Goal: Information Seeking & Learning: Learn about a topic

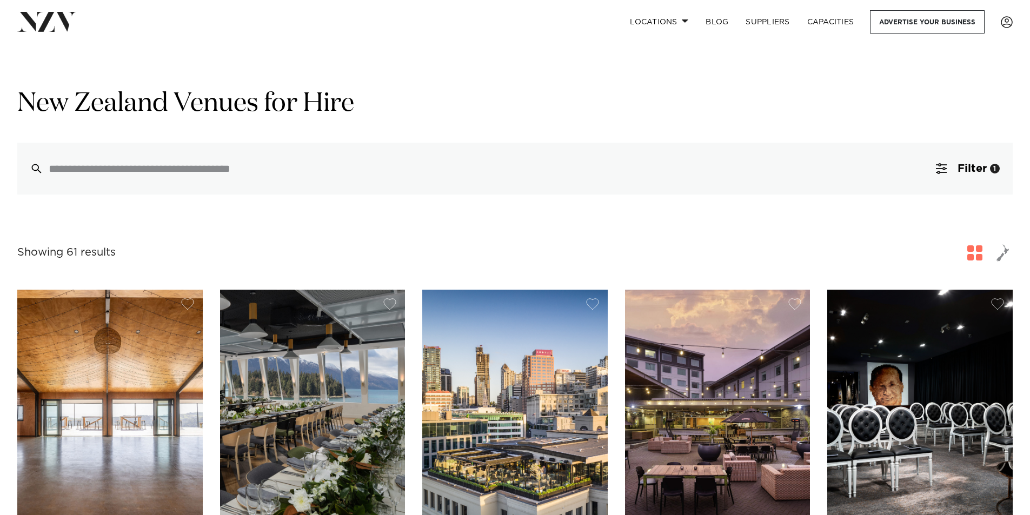
click at [1000, 262] on span "button" at bounding box center [1002, 253] width 13 height 18
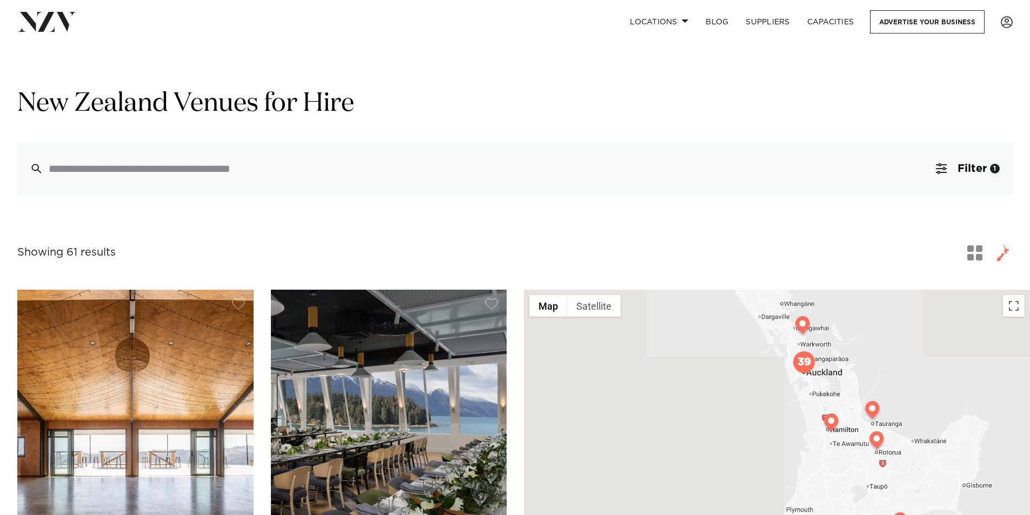
drag, startPoint x: 833, startPoint y: 382, endPoint x: 840, endPoint y: 395, distance: 14.0
click at [840, 395] on div at bounding box center [777, 491] width 506 height 402
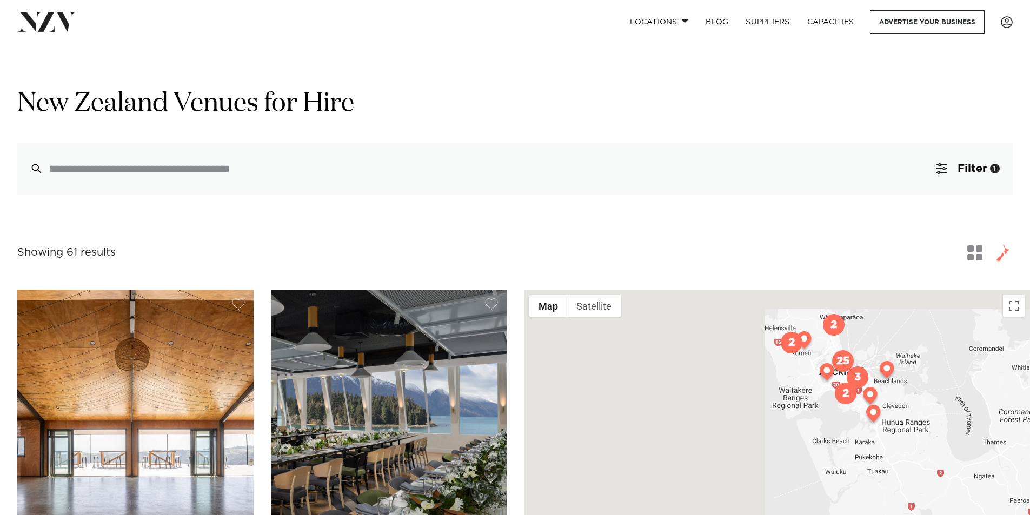
drag, startPoint x: 918, startPoint y: 355, endPoint x: 907, endPoint y: 394, distance: 40.5
click at [907, 394] on div at bounding box center [777, 491] width 506 height 402
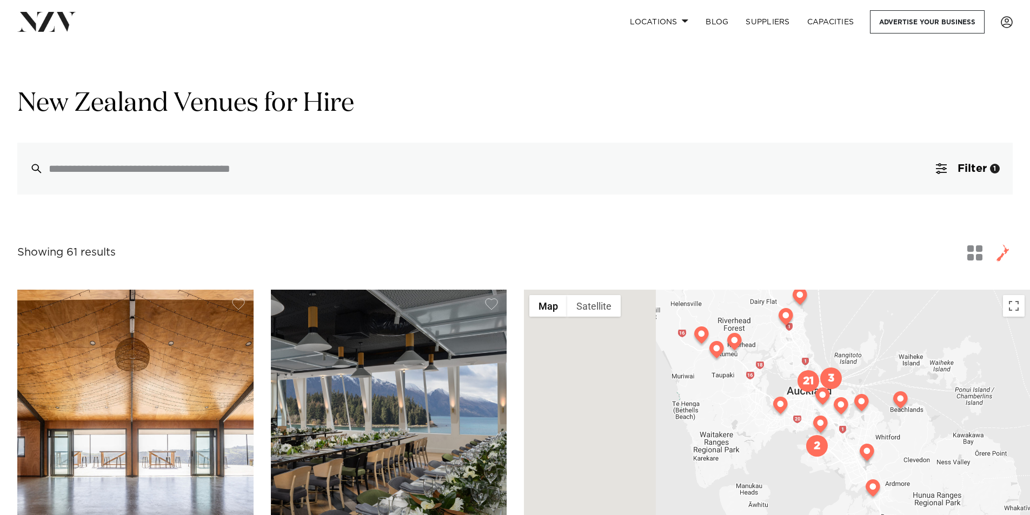
drag, startPoint x: 871, startPoint y: 380, endPoint x: 863, endPoint y: 354, distance: 27.4
click at [863, 354] on div at bounding box center [777, 491] width 506 height 402
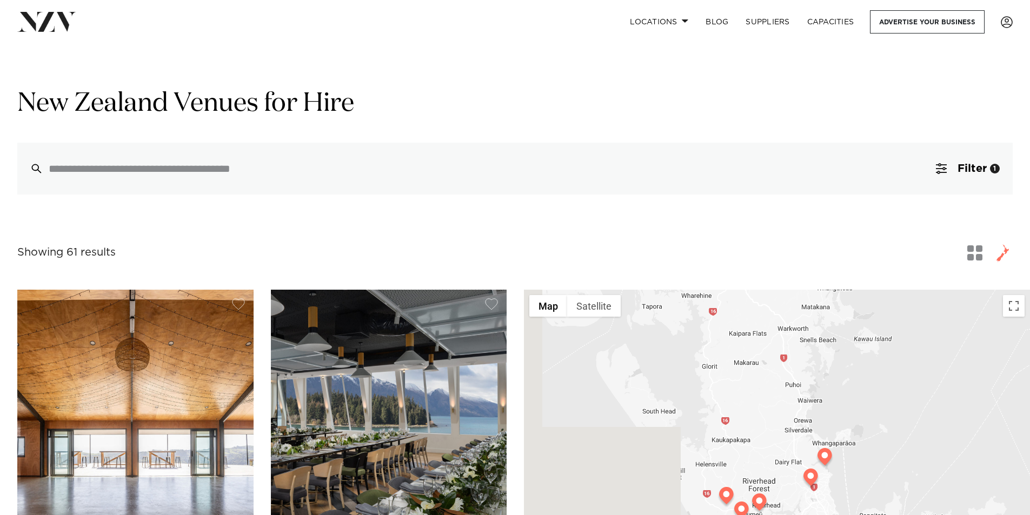
drag, startPoint x: 844, startPoint y: 353, endPoint x: 864, endPoint y: 501, distance: 148.9
click at [864, 501] on div at bounding box center [777, 491] width 506 height 402
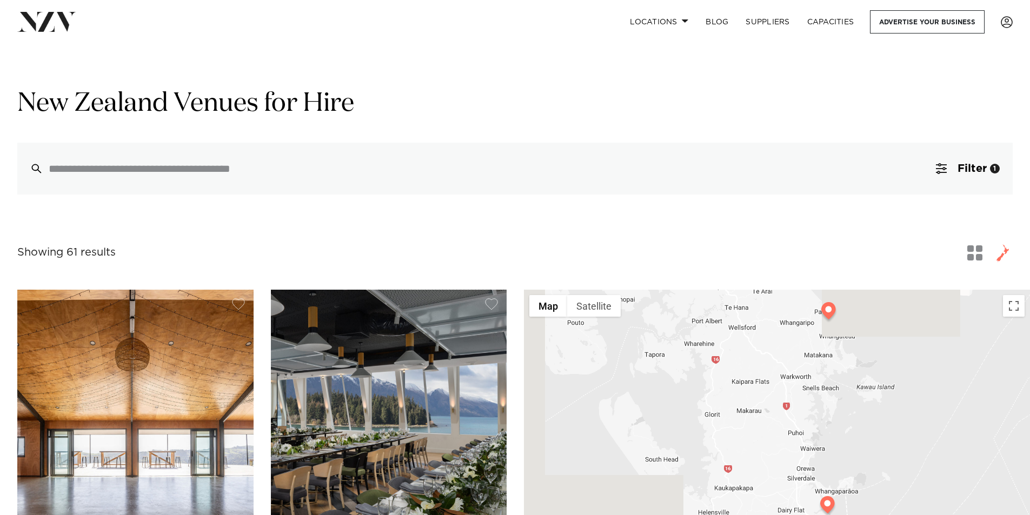
drag, startPoint x: 864, startPoint y: 365, endPoint x: 867, endPoint y: 414, distance: 48.8
click at [867, 414] on div at bounding box center [777, 491] width 506 height 402
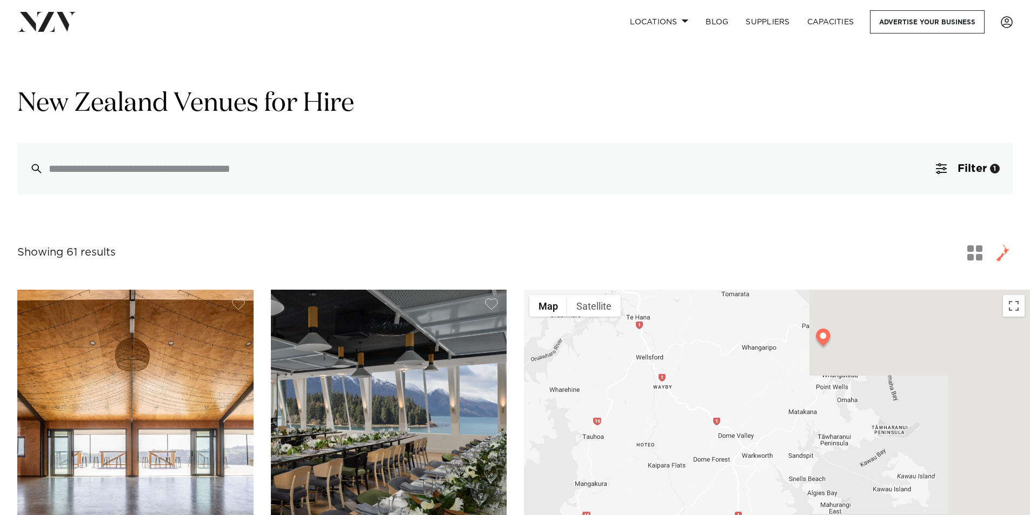
drag, startPoint x: 841, startPoint y: 335, endPoint x: 840, endPoint y: 388, distance: 52.4
click at [840, 388] on div at bounding box center [777, 491] width 506 height 402
click at [822, 344] on img at bounding box center [823, 345] width 19 height 22
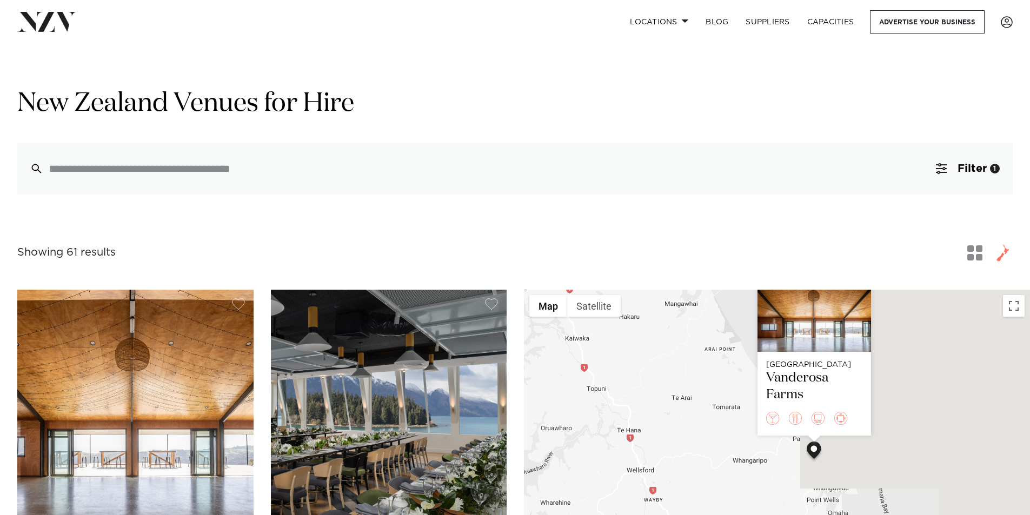
drag, startPoint x: 928, startPoint y: 412, endPoint x: 932, endPoint y: 315, distance: 96.8
click at [932, 315] on div "Auckland Vanderosa Farms" at bounding box center [777, 491] width 506 height 402
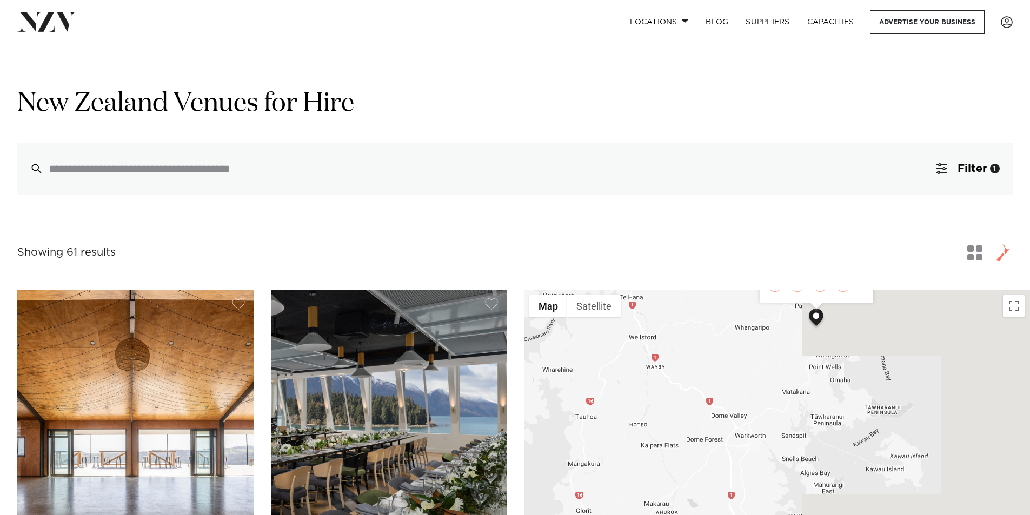
drag, startPoint x: 941, startPoint y: 437, endPoint x: 925, endPoint y: 296, distance: 141.9
click at [925, 296] on div "Auckland Vanderosa Farms" at bounding box center [777, 491] width 506 height 402
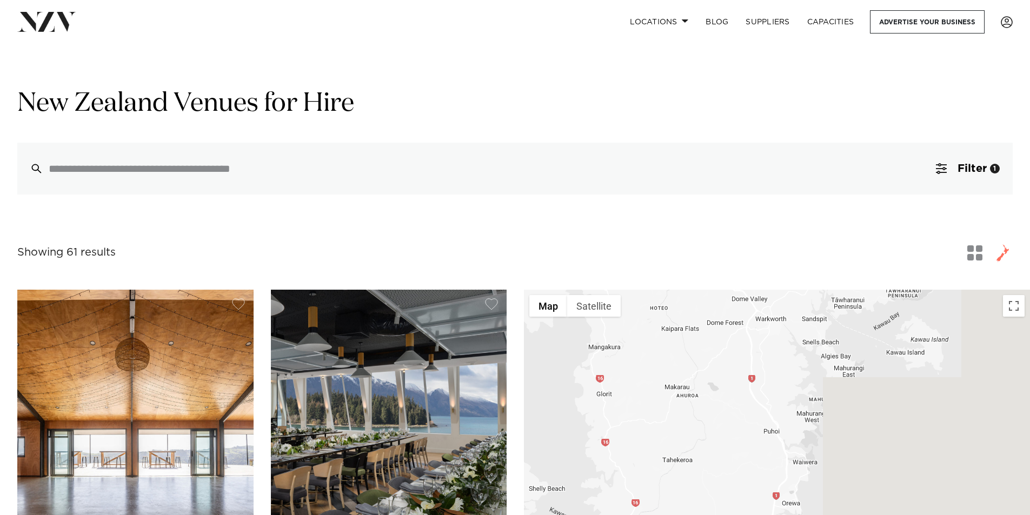
drag, startPoint x: 820, startPoint y: 451, endPoint x: 883, endPoint y: 327, distance: 140.0
click at [883, 327] on div "Auckland Vanderosa Farms" at bounding box center [777, 491] width 506 height 402
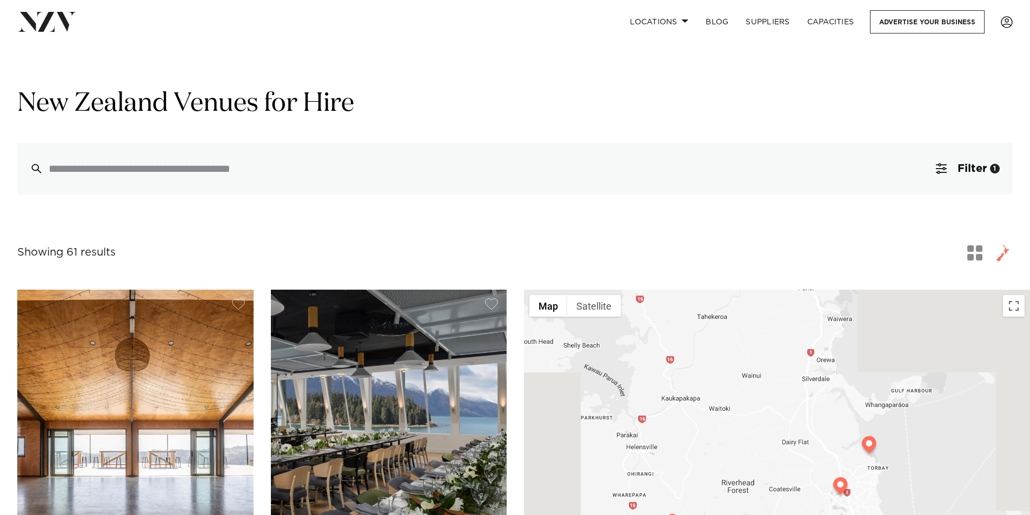
drag, startPoint x: 859, startPoint y: 469, endPoint x: 849, endPoint y: 331, distance: 138.2
click at [849, 331] on div "Auckland Vanderosa Farms" at bounding box center [777, 491] width 506 height 402
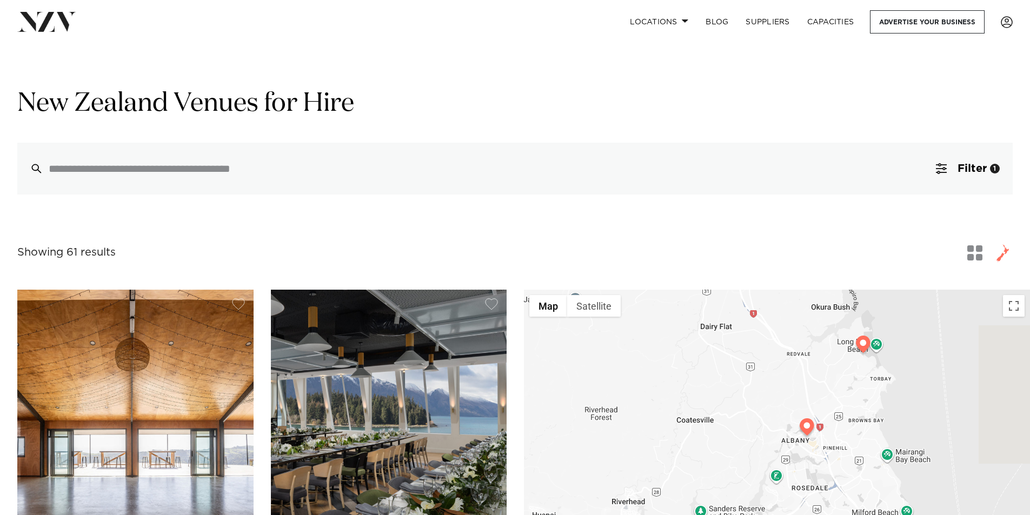
click at [864, 347] on img at bounding box center [863, 347] width 19 height 22
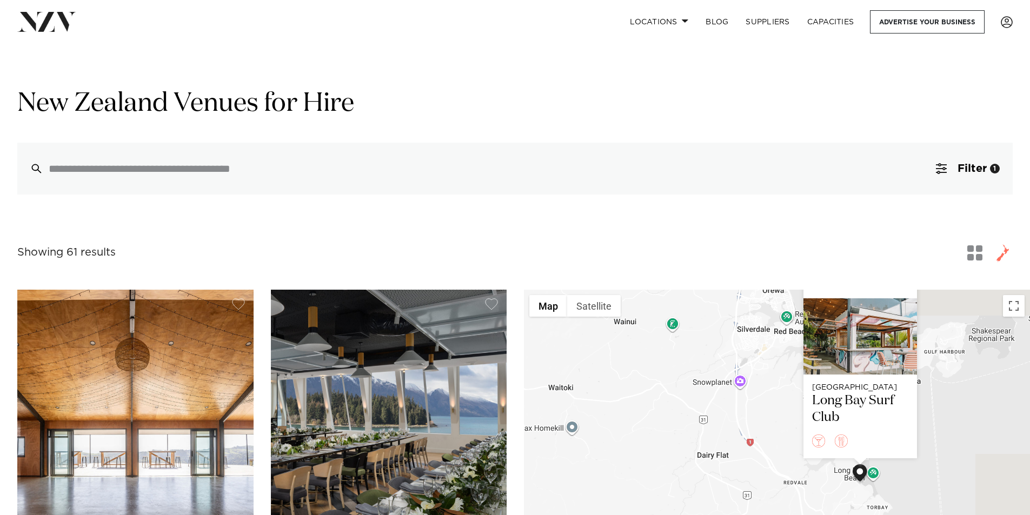
drag, startPoint x: 945, startPoint y: 396, endPoint x: 943, endPoint y: 282, distance: 114.1
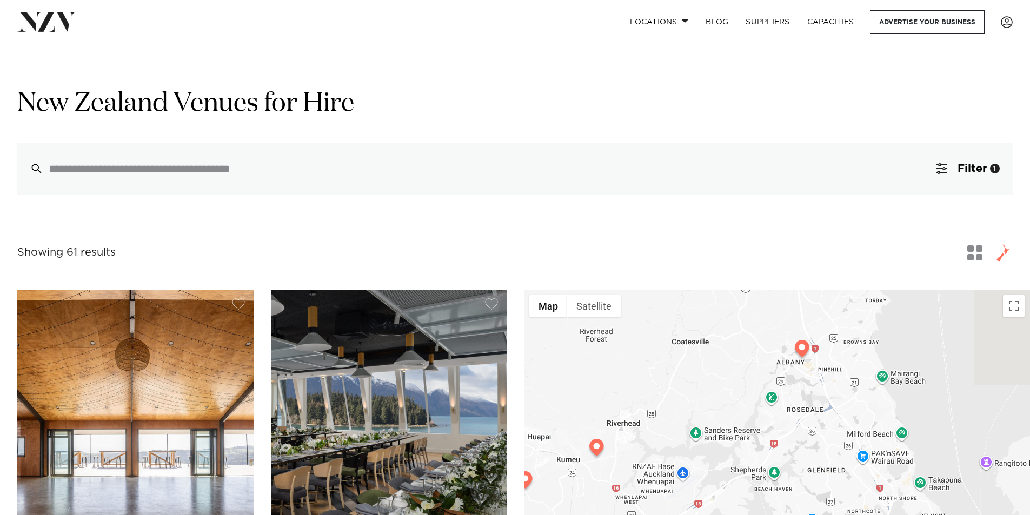
click at [805, 356] on img at bounding box center [801, 351] width 19 height 22
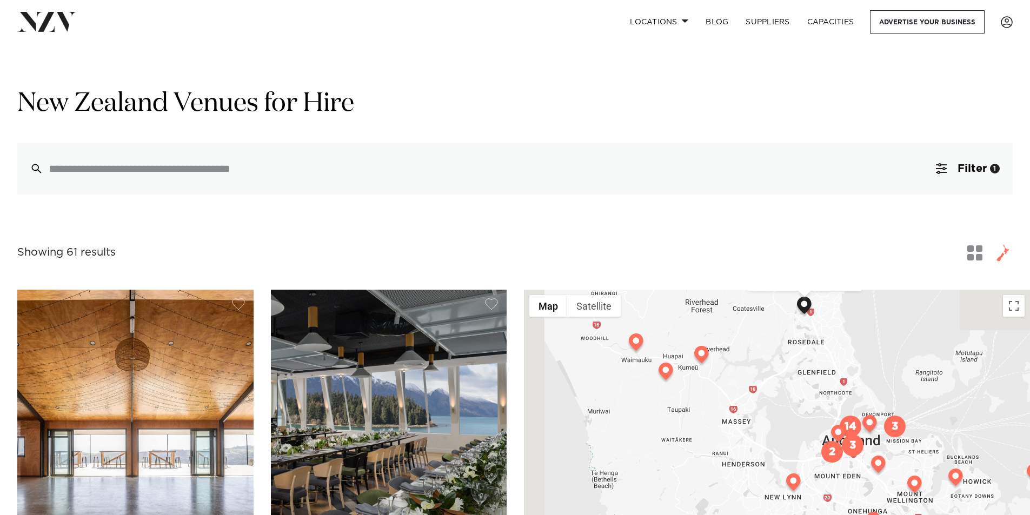
drag, startPoint x: 894, startPoint y: 477, endPoint x: 851, endPoint y: 325, distance: 157.8
click at [851, 325] on div "Auckland Something and Social Albany" at bounding box center [777, 491] width 506 height 402
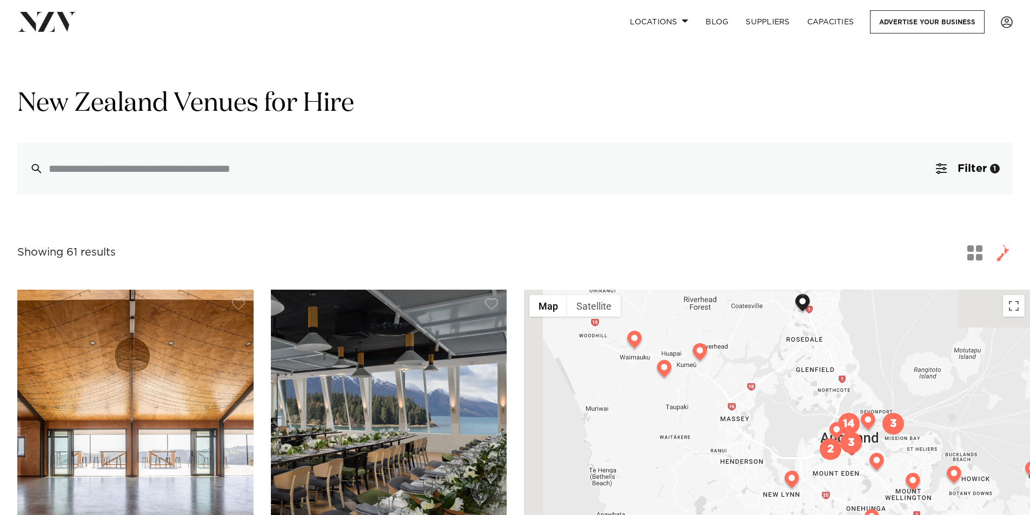
click at [702, 357] on img at bounding box center [699, 354] width 19 height 22
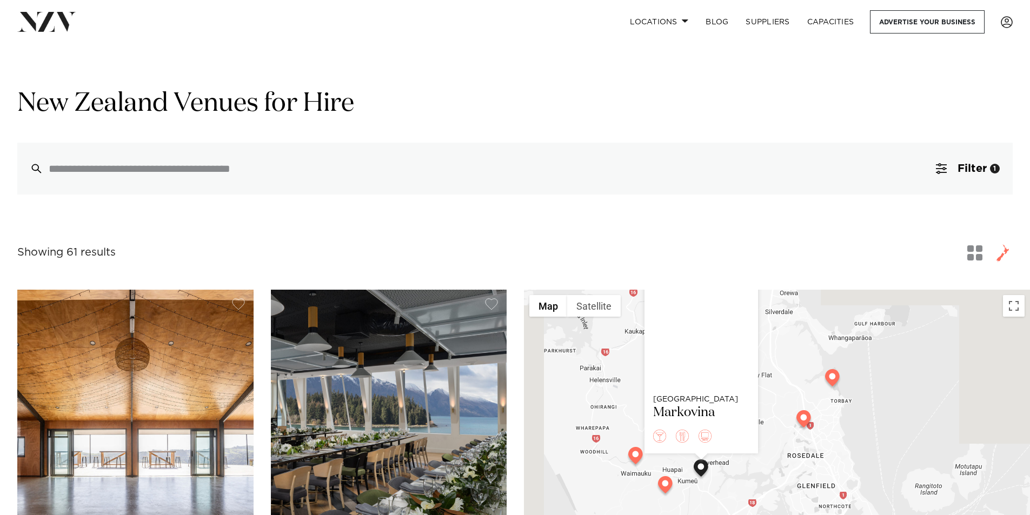
drag, startPoint x: 792, startPoint y: 445, endPoint x: 797, endPoint y: 378, distance: 67.8
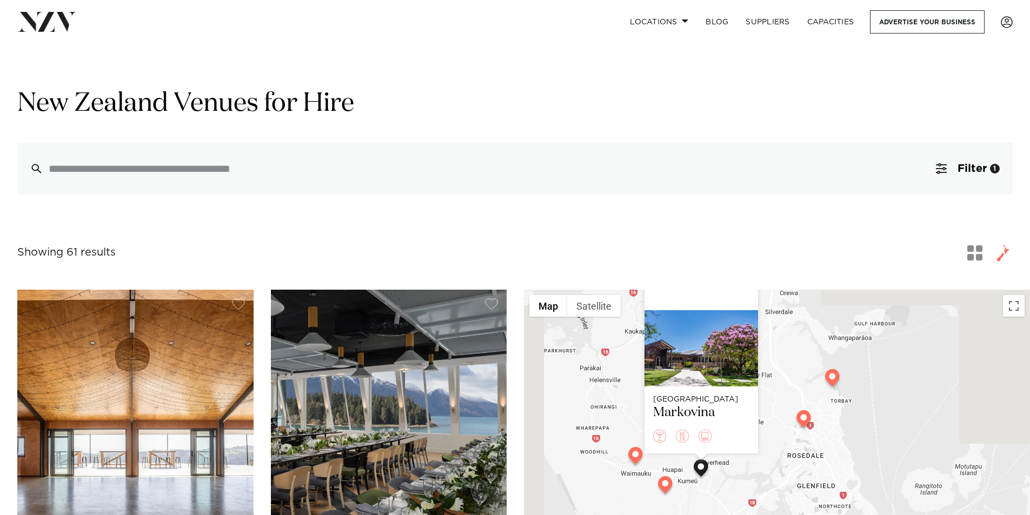
click at [797, 378] on div "Auckland Markovina" at bounding box center [777, 491] width 506 height 402
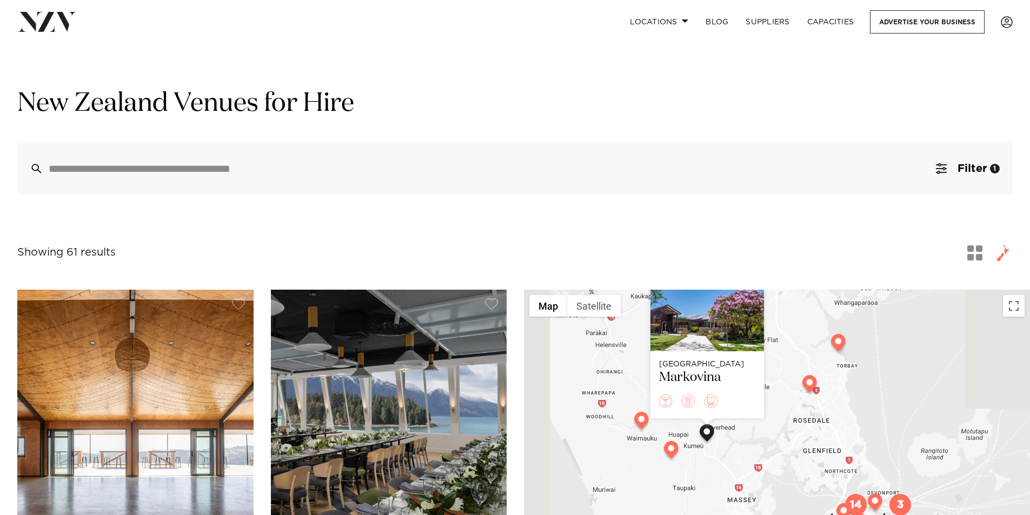
click at [641, 425] on img at bounding box center [641, 423] width 19 height 22
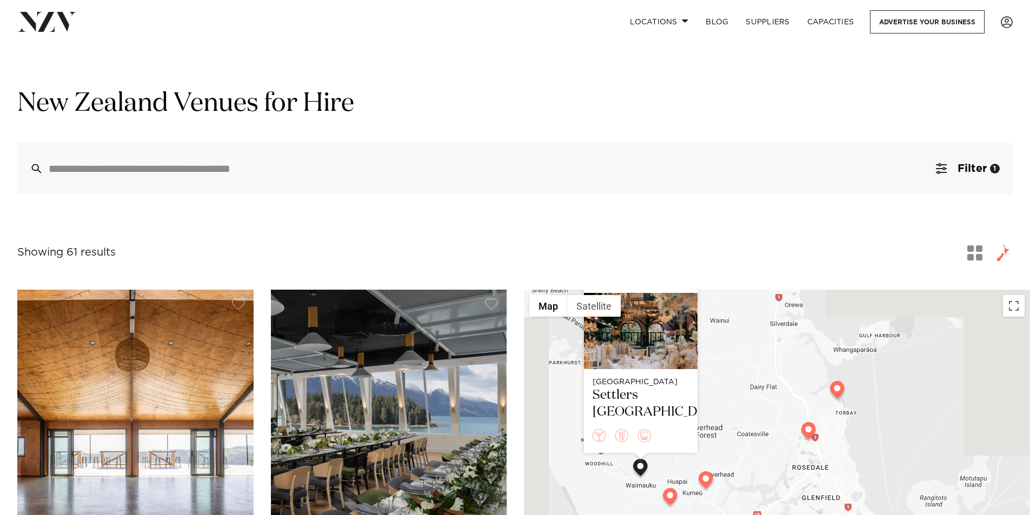
drag, startPoint x: 724, startPoint y: 472, endPoint x: 724, endPoint y: 407, distance: 65.4
click at [724, 407] on div "Auckland Settlers Country Manor" at bounding box center [777, 491] width 506 height 402
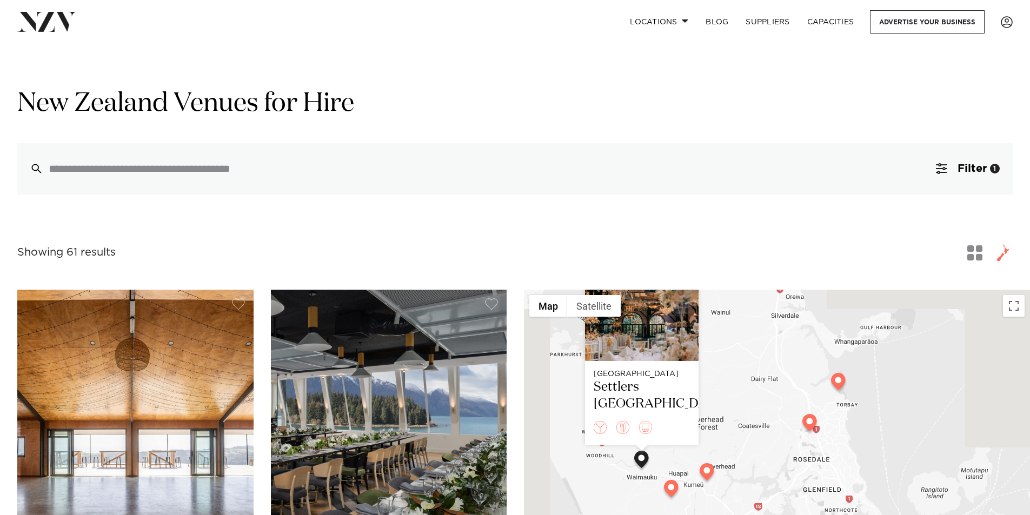
click at [675, 492] on img at bounding box center [671, 491] width 19 height 22
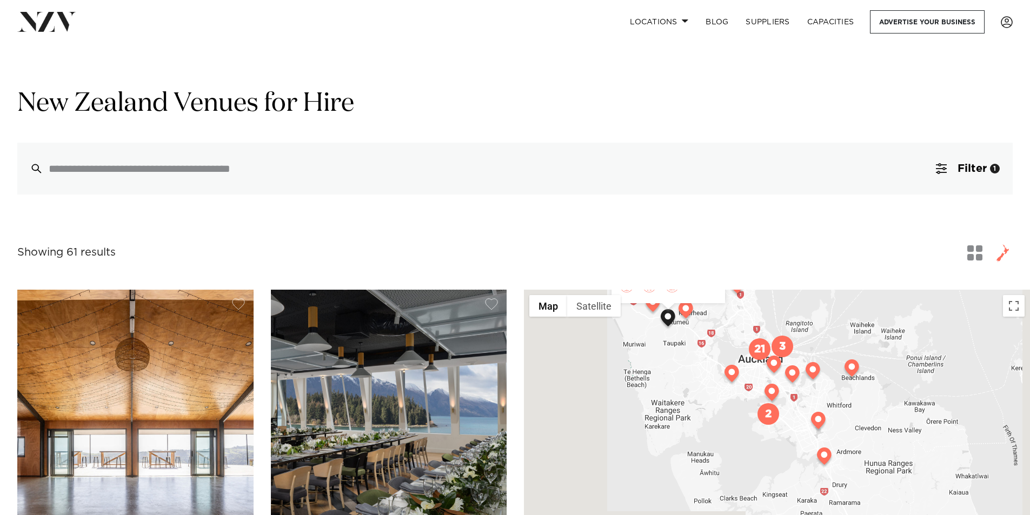
drag, startPoint x: 798, startPoint y: 444, endPoint x: 756, endPoint y: 329, distance: 122.6
click at [751, 313] on div "Auckland Abel Estate" at bounding box center [777, 491] width 506 height 402
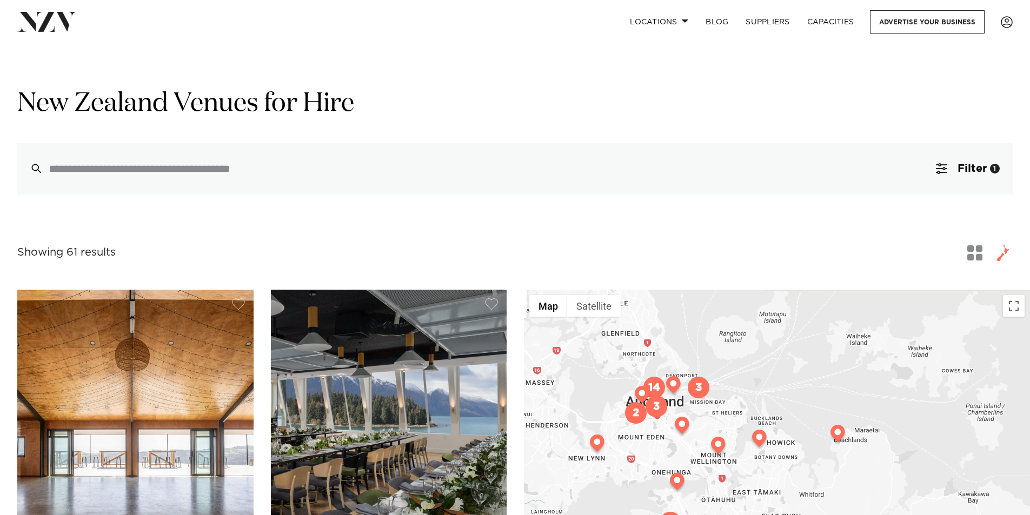
drag, startPoint x: 894, startPoint y: 373, endPoint x: 874, endPoint y: 448, distance: 77.6
click at [874, 448] on div "Auckland Abel Estate" at bounding box center [777, 491] width 506 height 402
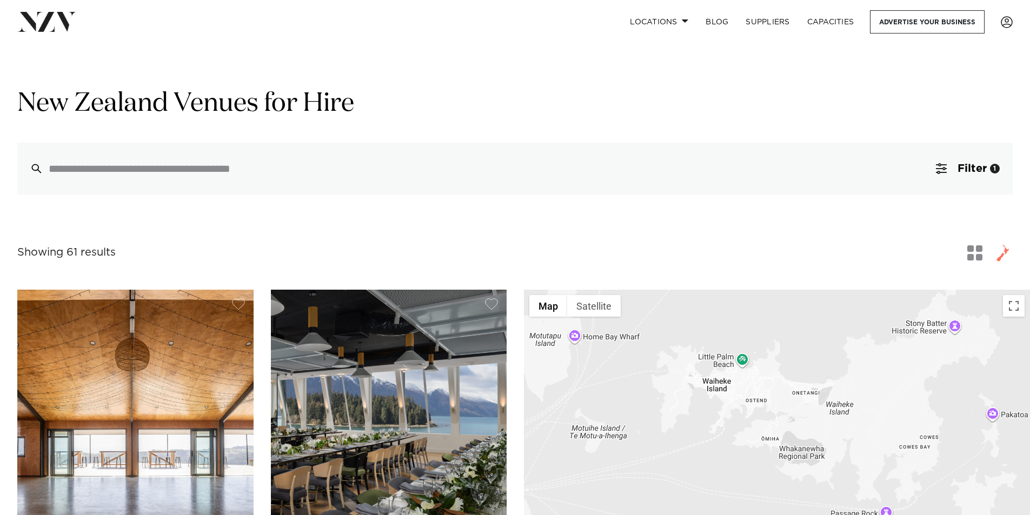
drag, startPoint x: 877, startPoint y: 416, endPoint x: 870, endPoint y: 428, distance: 14.3
click at [870, 428] on div "Auckland Abel Estate" at bounding box center [777, 491] width 506 height 402
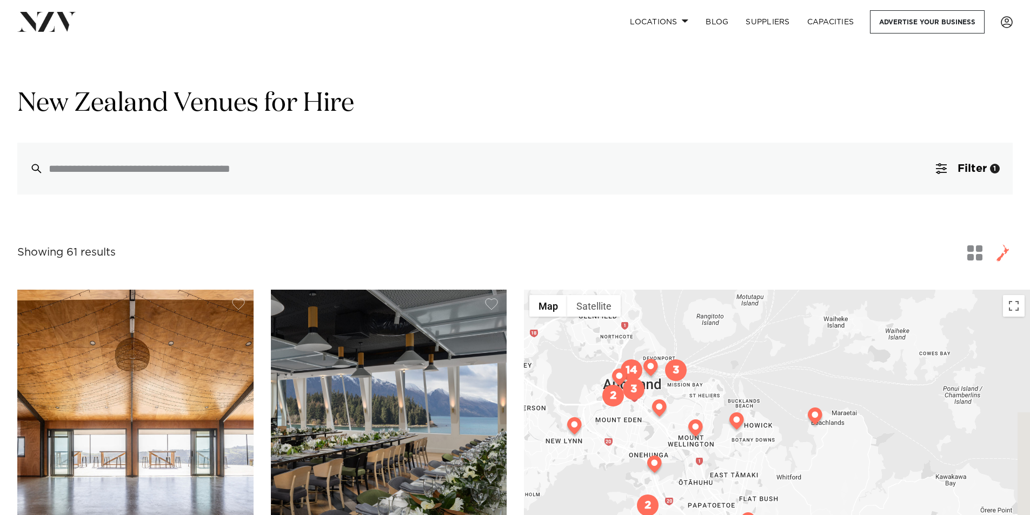
drag, startPoint x: 846, startPoint y: 442, endPoint x: 922, endPoint y: 378, distance: 99.0
click at [922, 378] on div "Auckland Abel Estate" at bounding box center [777, 491] width 506 height 402
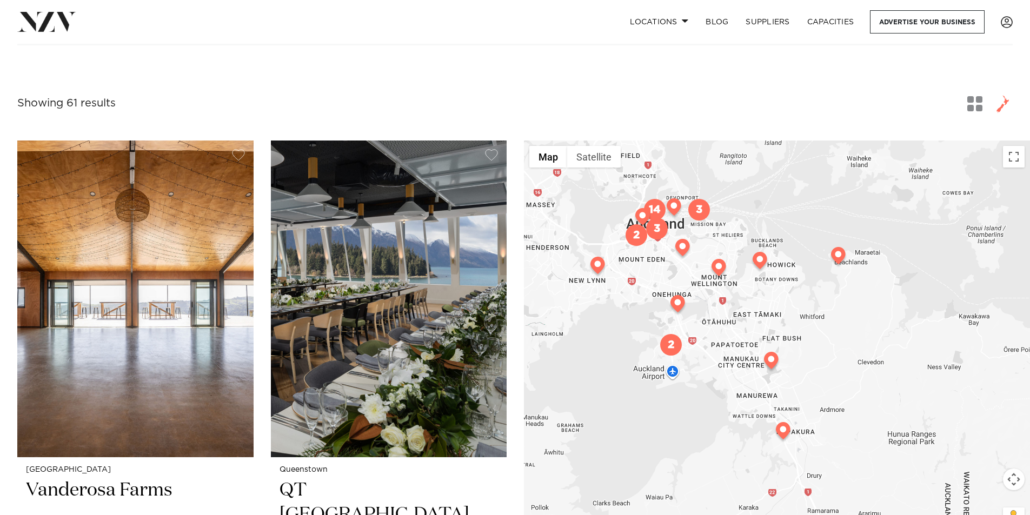
scroll to position [216, 0]
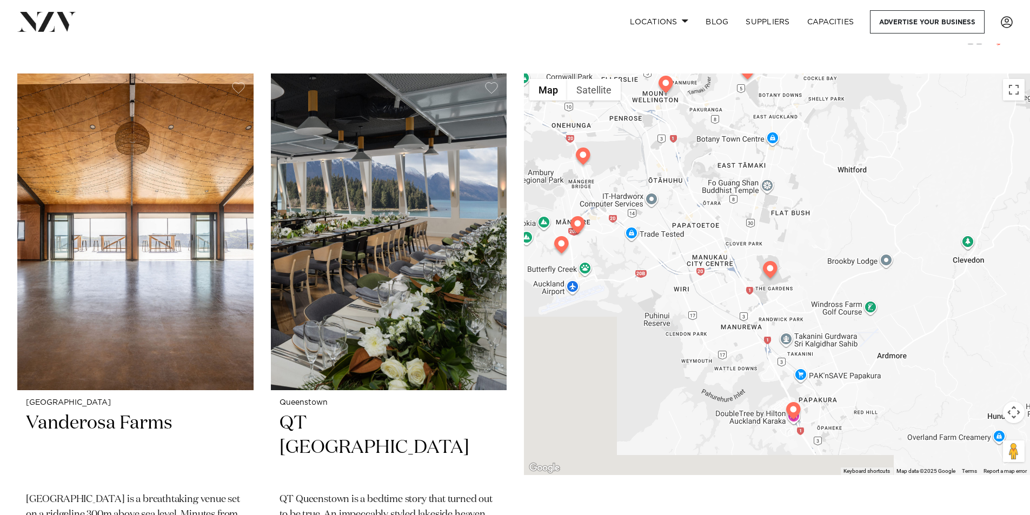
drag, startPoint x: 813, startPoint y: 297, endPoint x: 836, endPoint y: 244, distance: 57.6
click at [836, 244] on div "Auckland Abel Estate" at bounding box center [777, 275] width 506 height 402
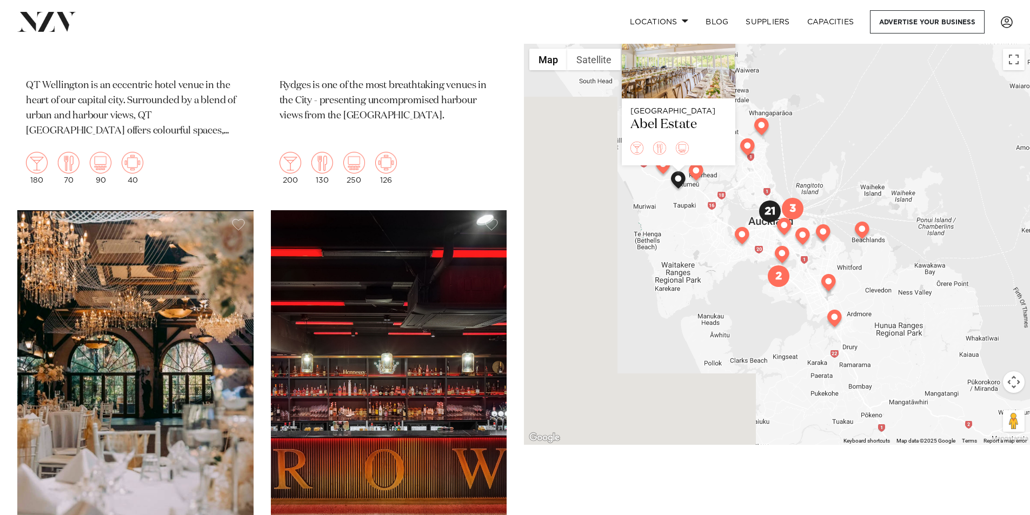
scroll to position [1946, 0]
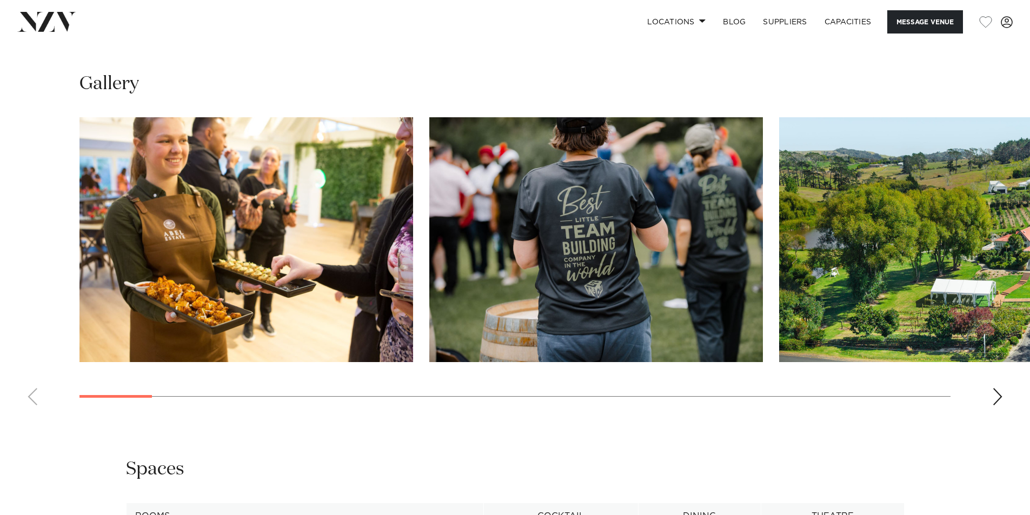
scroll to position [973, 0]
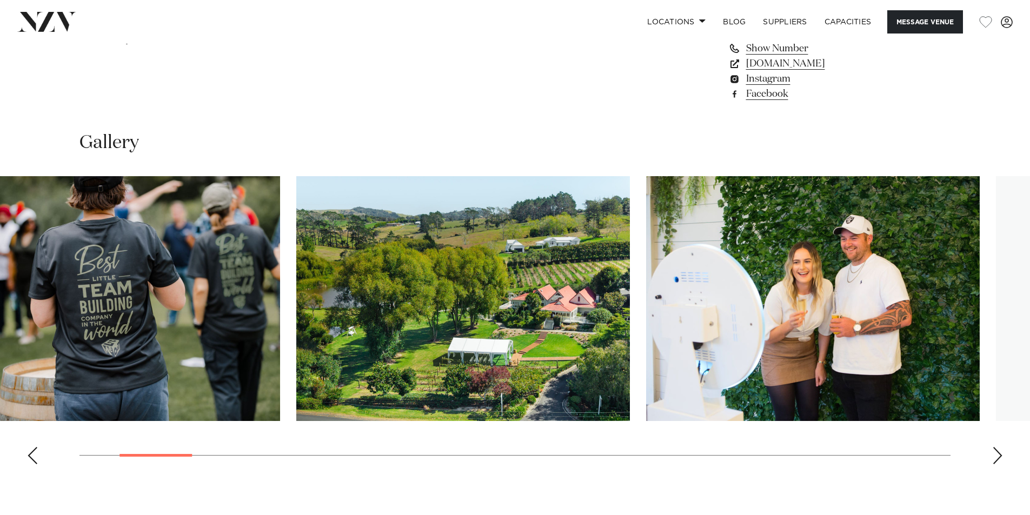
click at [296, 379] on img "3 / 30" at bounding box center [463, 298] width 334 height 245
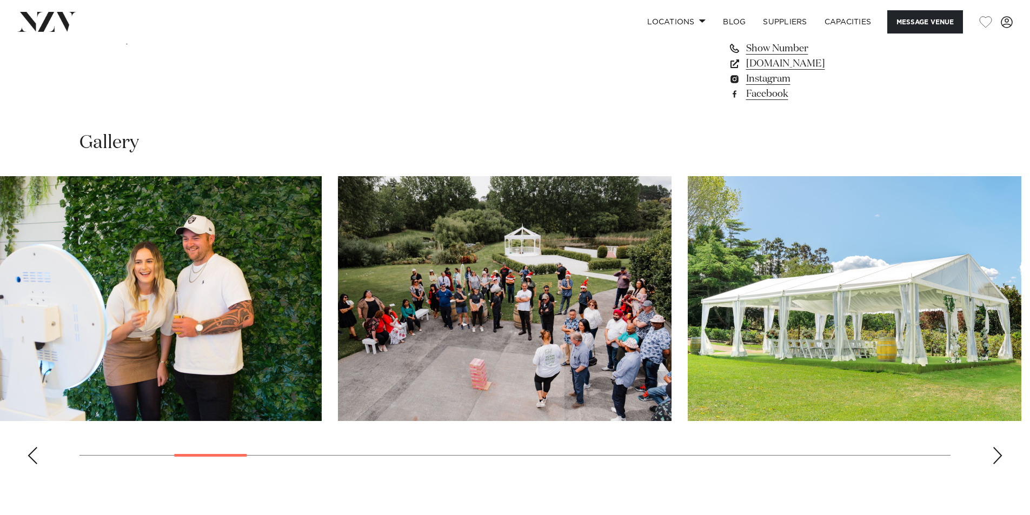
click at [424, 358] on img "5 / 30" at bounding box center [505, 298] width 334 height 245
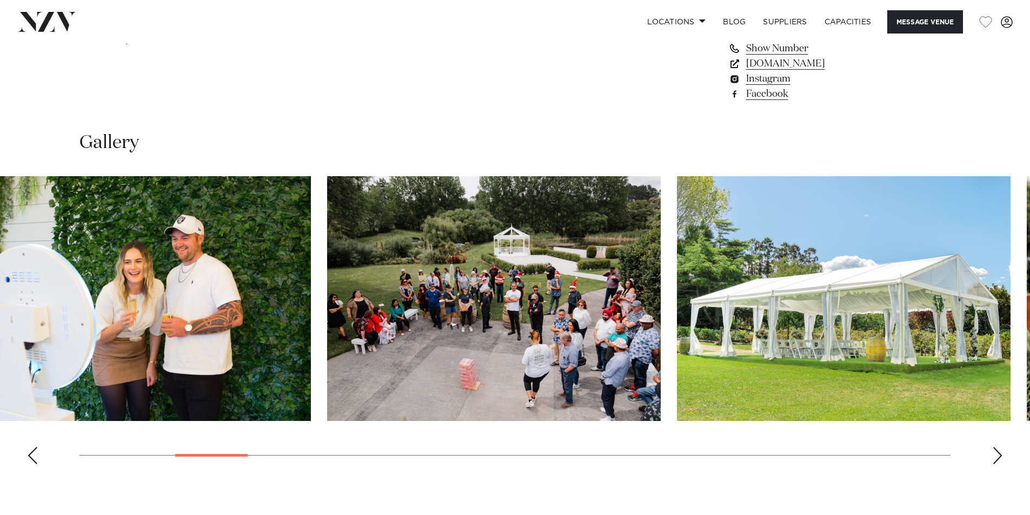
click at [0, 0] on slot at bounding box center [0, 0] width 0 height 0
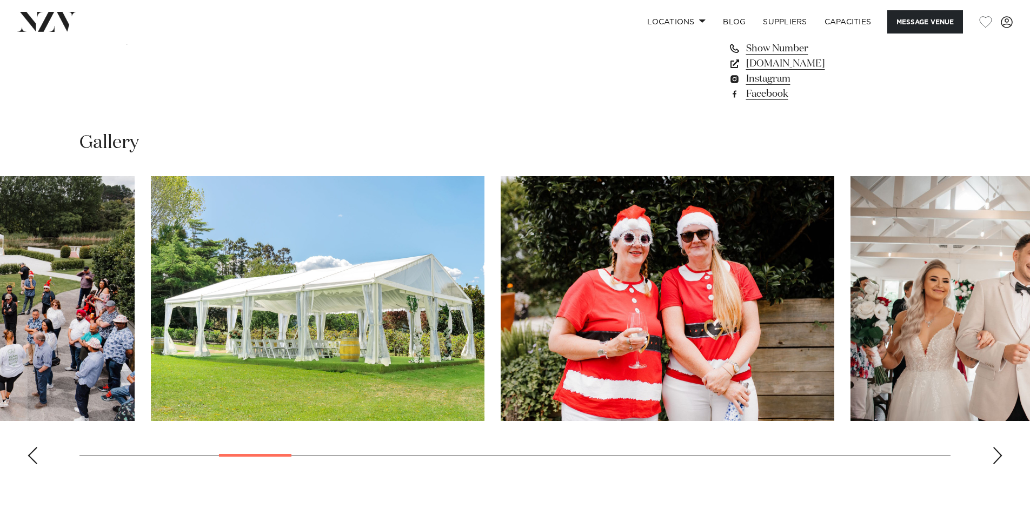
click at [241, 379] on img "6 / 30" at bounding box center [318, 298] width 334 height 245
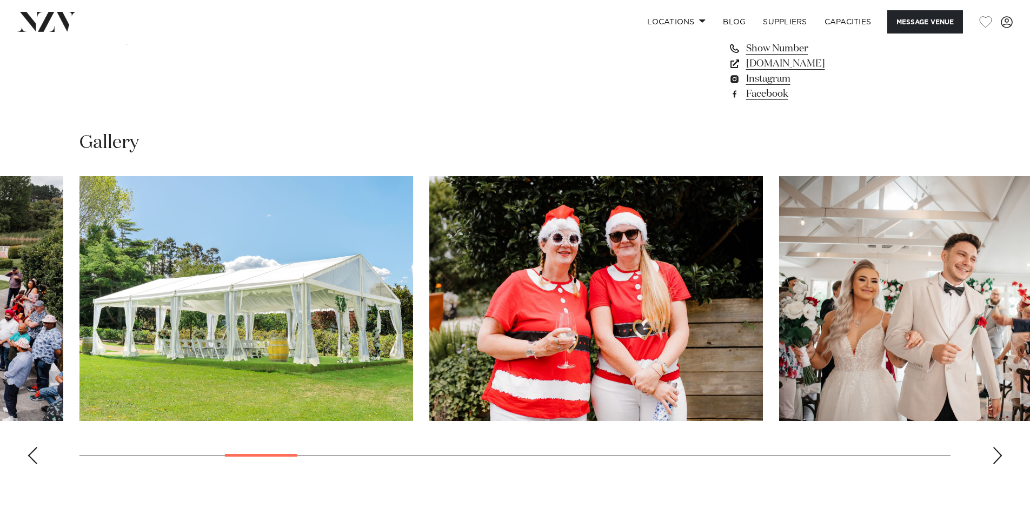
click at [993, 454] on div "Next slide" at bounding box center [997, 455] width 11 height 17
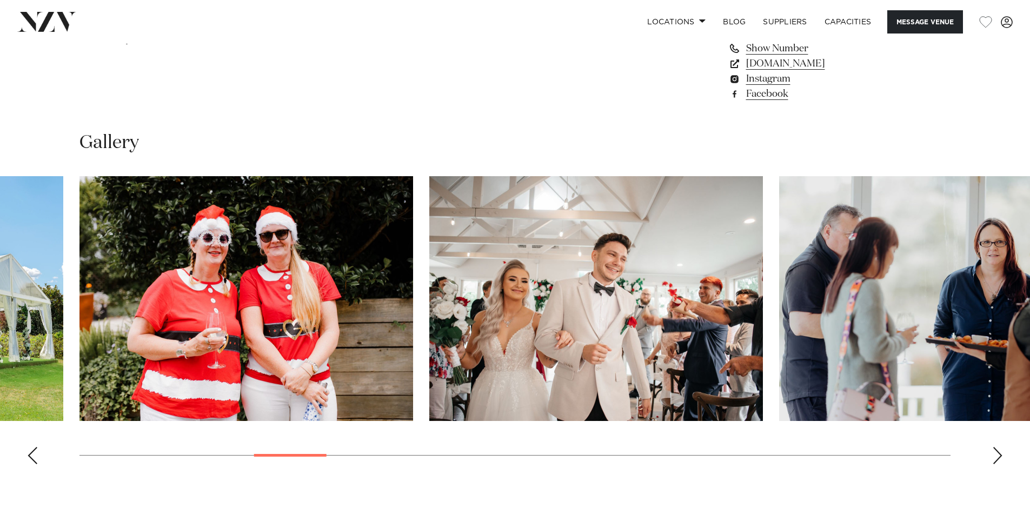
click at [998, 456] on div "Next slide" at bounding box center [997, 455] width 11 height 17
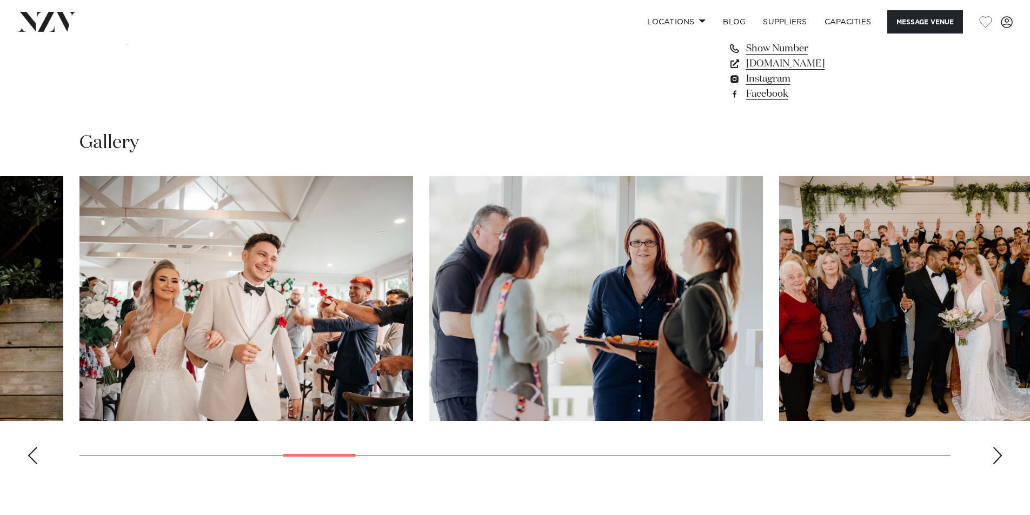
click at [998, 456] on div "Next slide" at bounding box center [997, 455] width 11 height 17
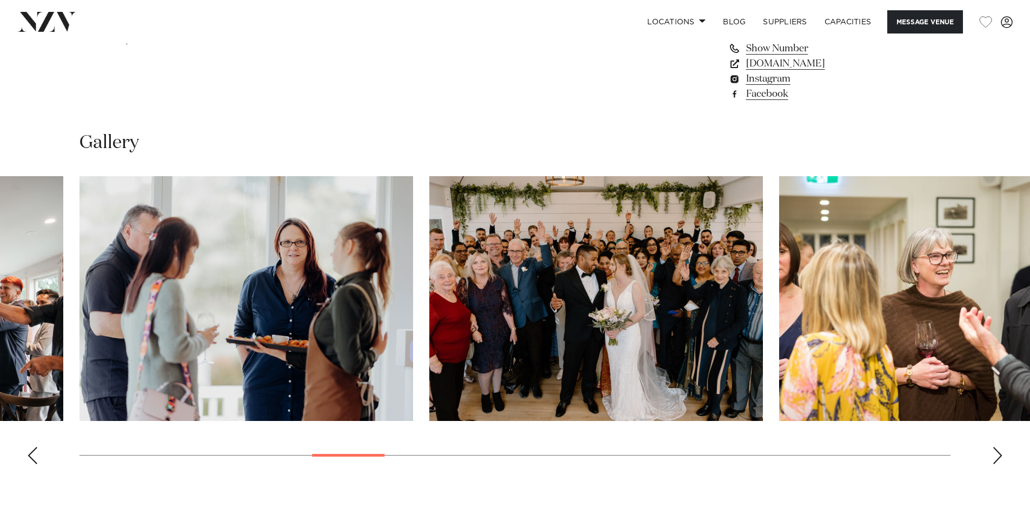
click at [998, 456] on div "Next slide" at bounding box center [997, 455] width 11 height 17
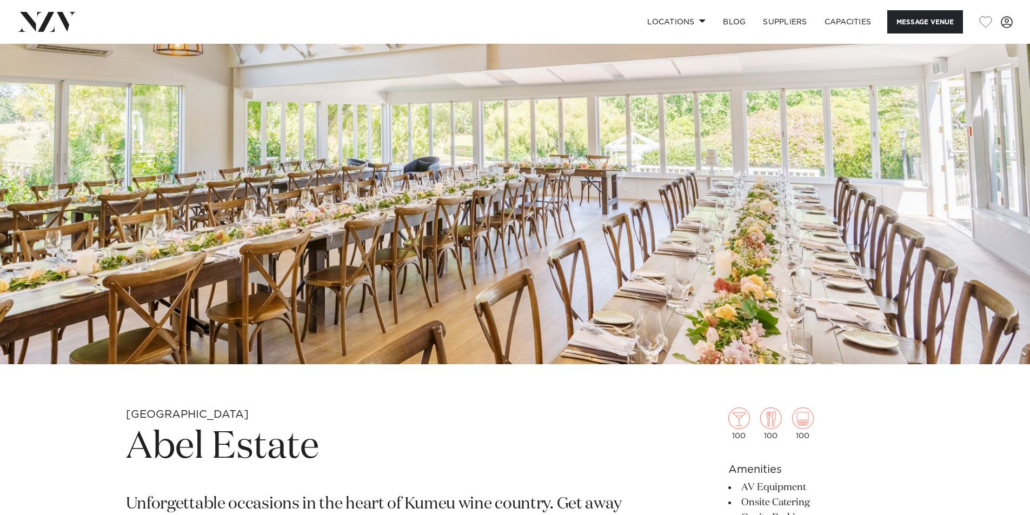
scroll to position [0, 0]
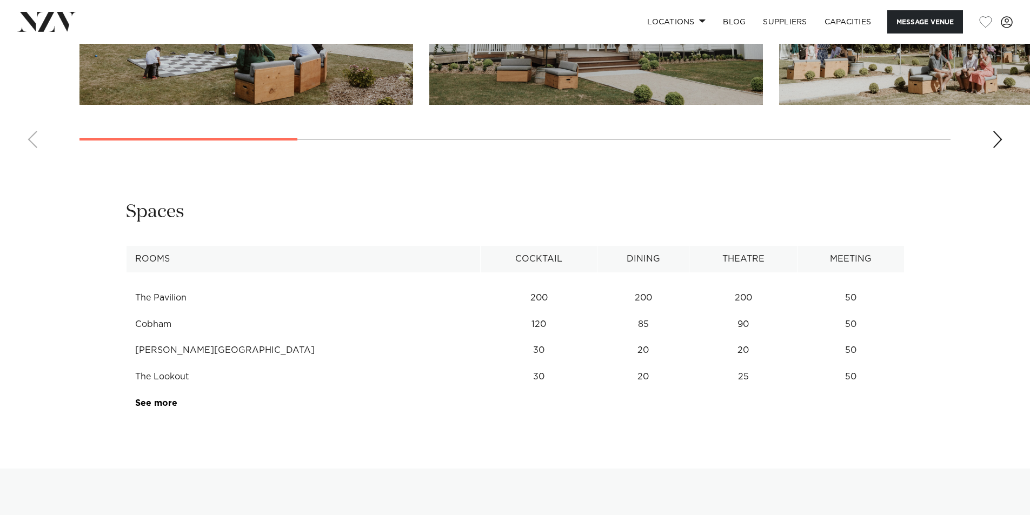
scroll to position [1135, 0]
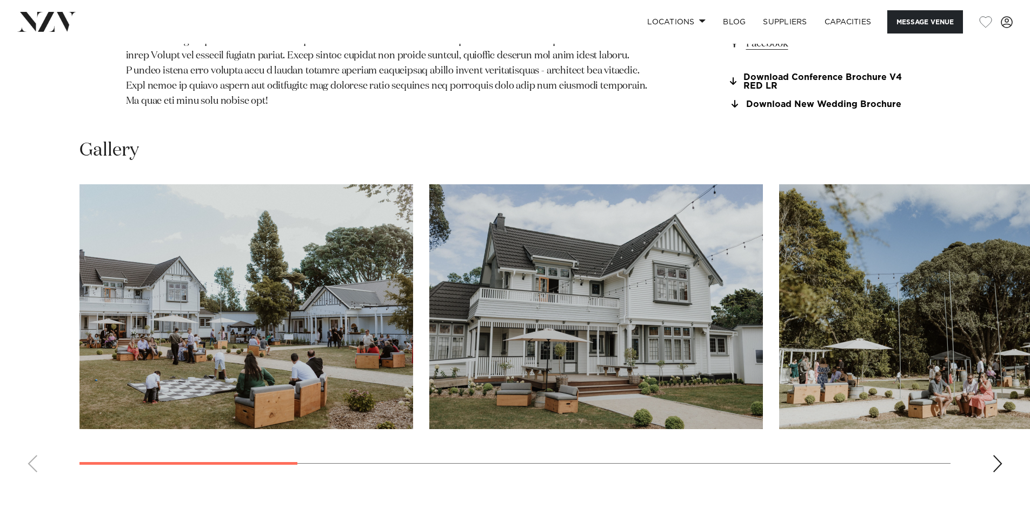
click at [994, 455] on div "Next slide" at bounding box center [997, 463] width 11 height 17
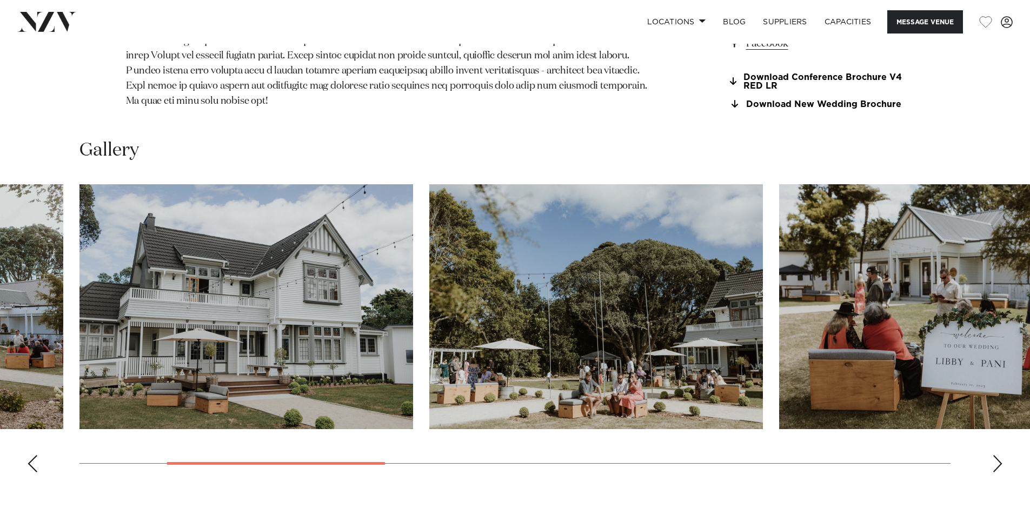
click at [994, 455] on div "Next slide" at bounding box center [997, 463] width 11 height 17
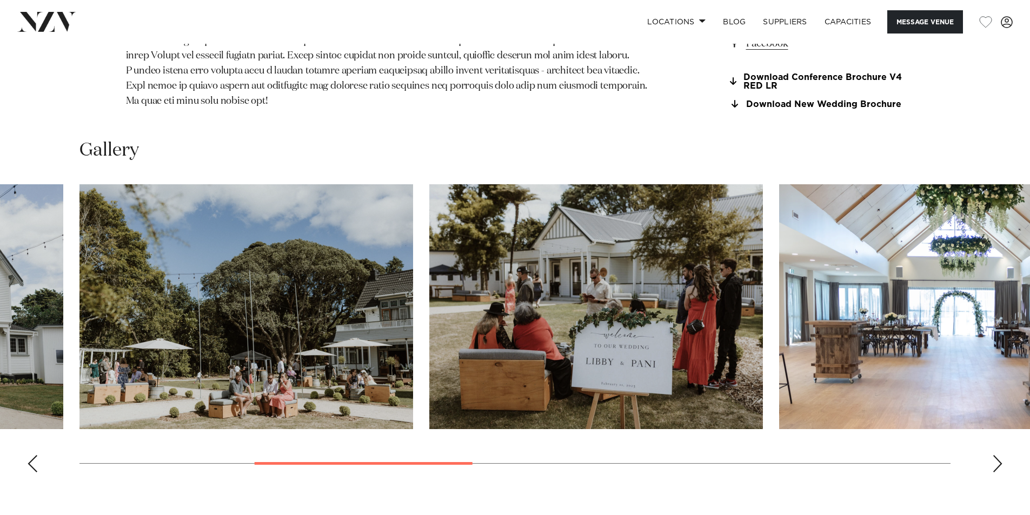
click at [994, 455] on div "Next slide" at bounding box center [997, 463] width 11 height 17
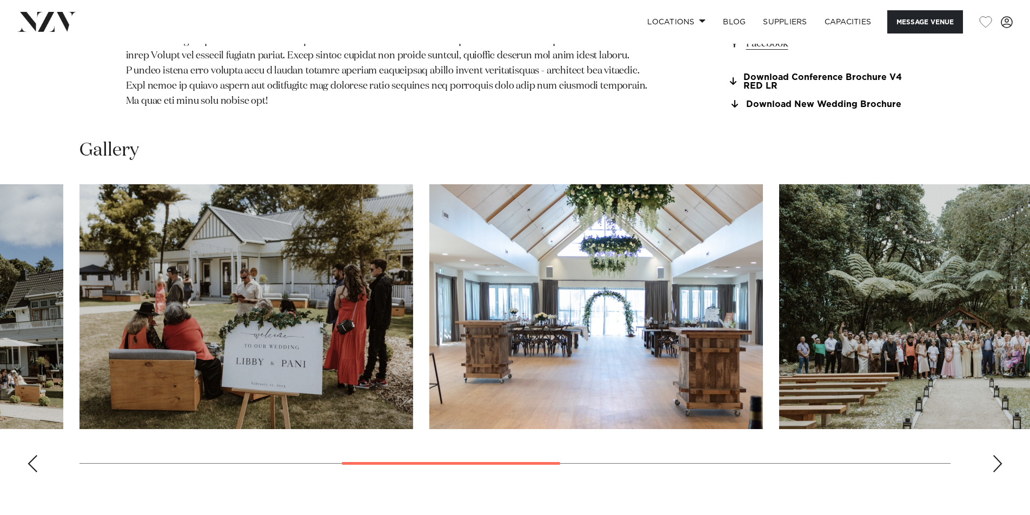
click at [994, 455] on div "Next slide" at bounding box center [997, 463] width 11 height 17
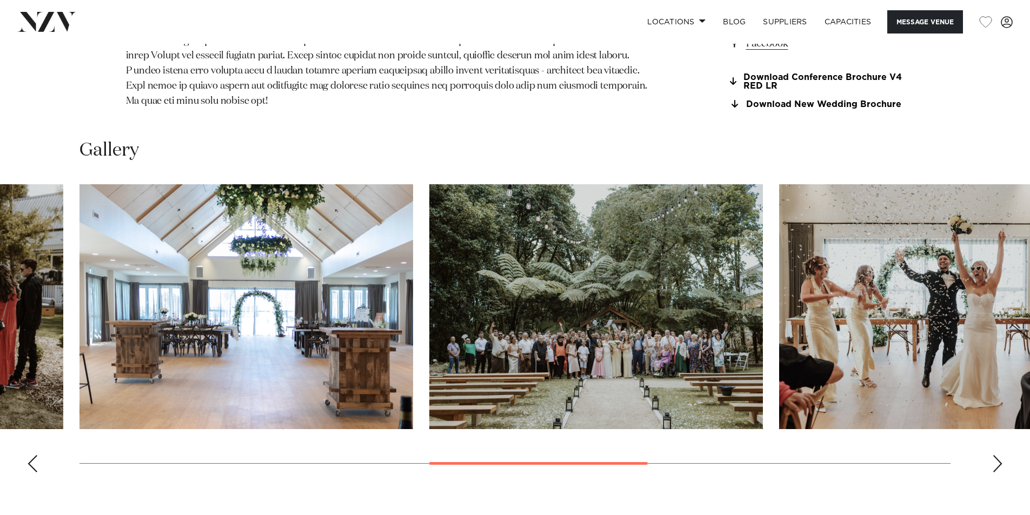
click at [994, 455] on div "Next slide" at bounding box center [997, 463] width 11 height 17
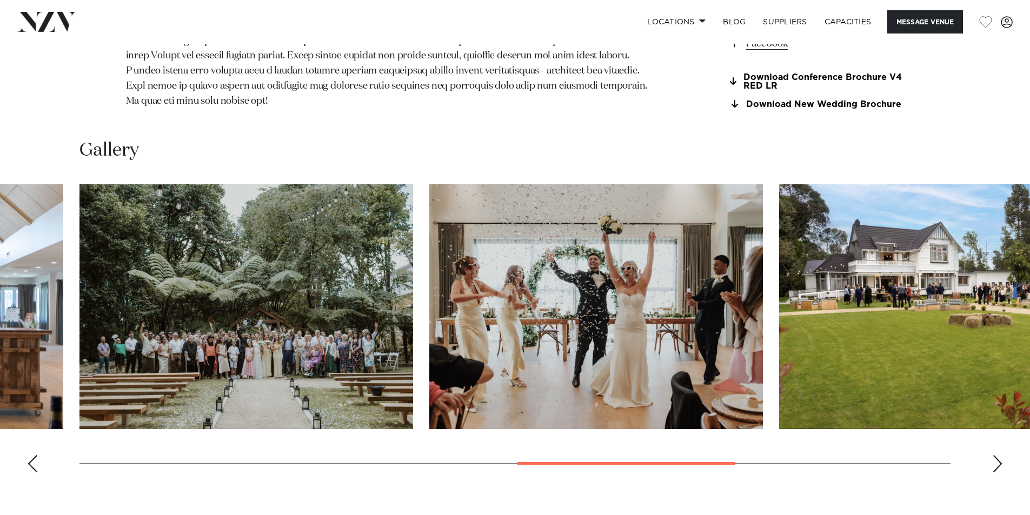
click at [994, 455] on div "Next slide" at bounding box center [997, 463] width 11 height 17
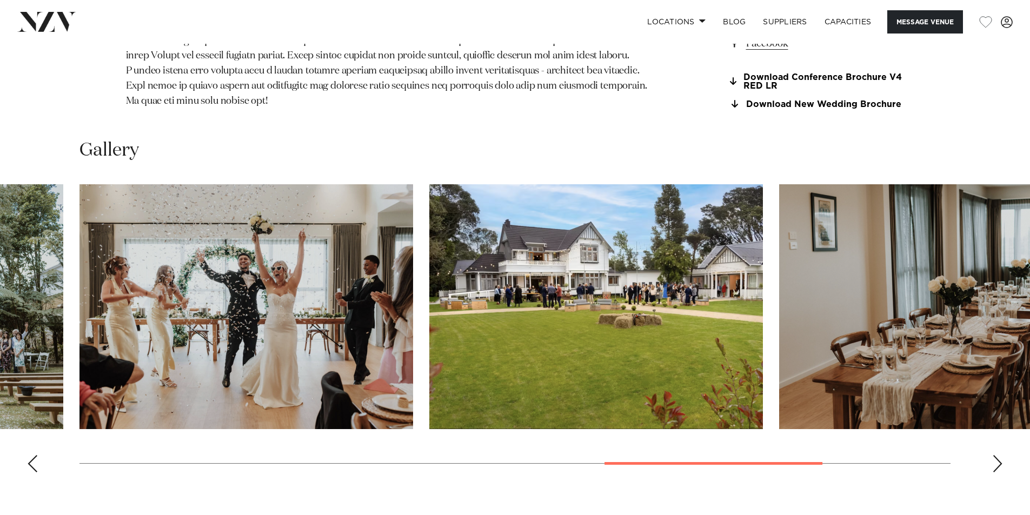
click at [994, 455] on div "Next slide" at bounding box center [997, 463] width 11 height 17
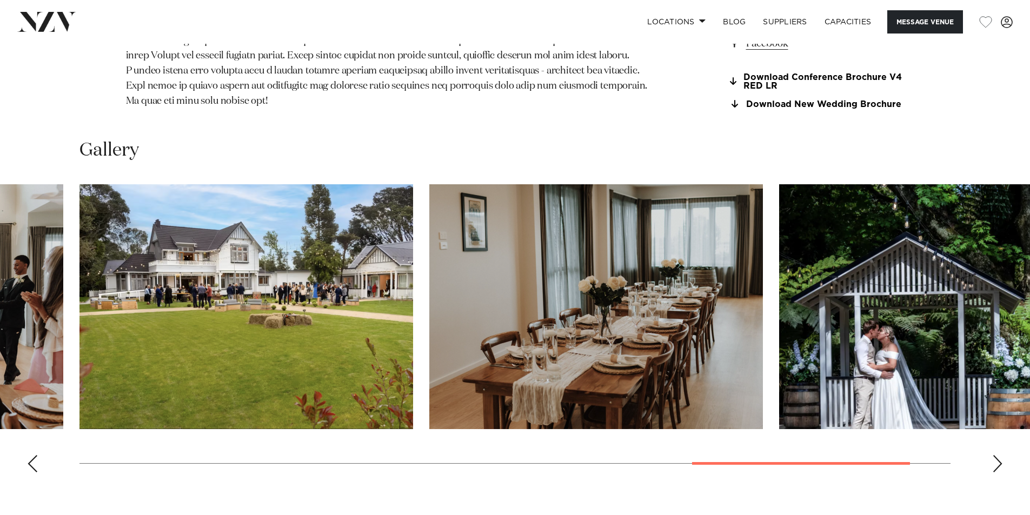
click at [994, 455] on div "Next slide" at bounding box center [997, 463] width 11 height 17
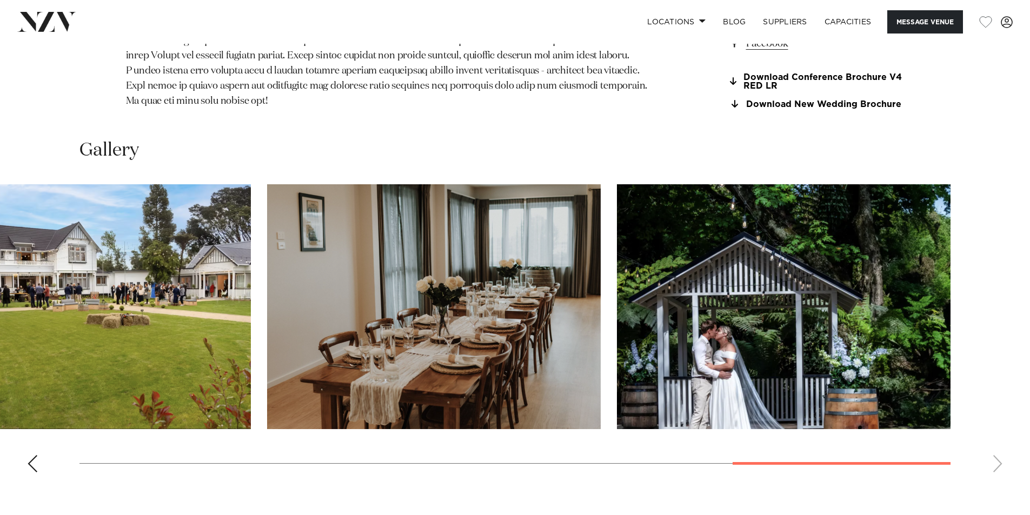
click at [994, 442] on swiper-container at bounding box center [515, 332] width 1030 height 297
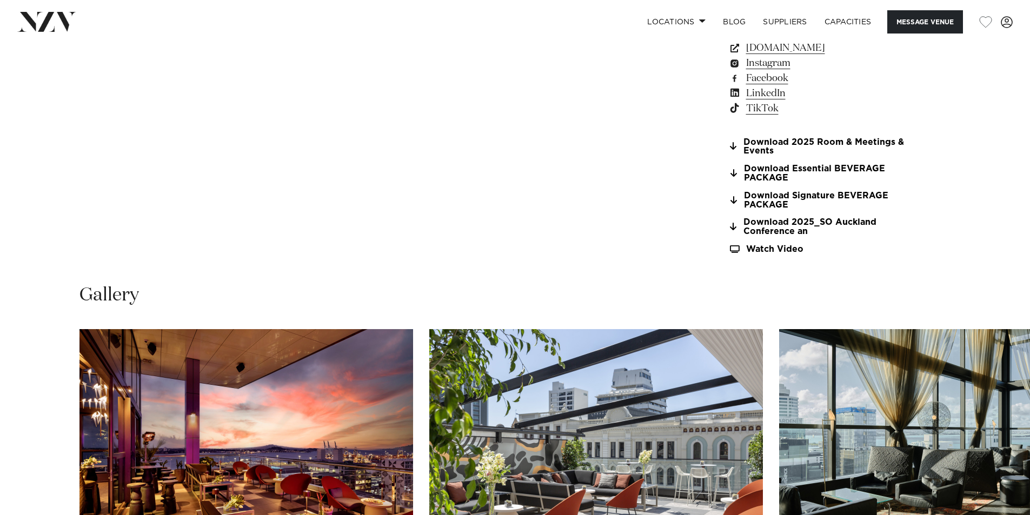
scroll to position [1243, 0]
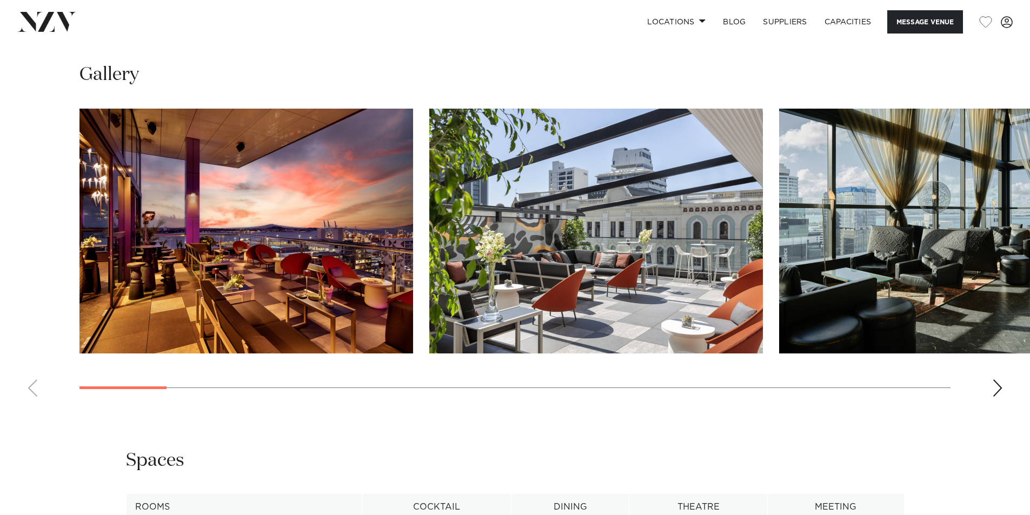
click at [995, 388] on div "Next slide" at bounding box center [997, 387] width 11 height 17
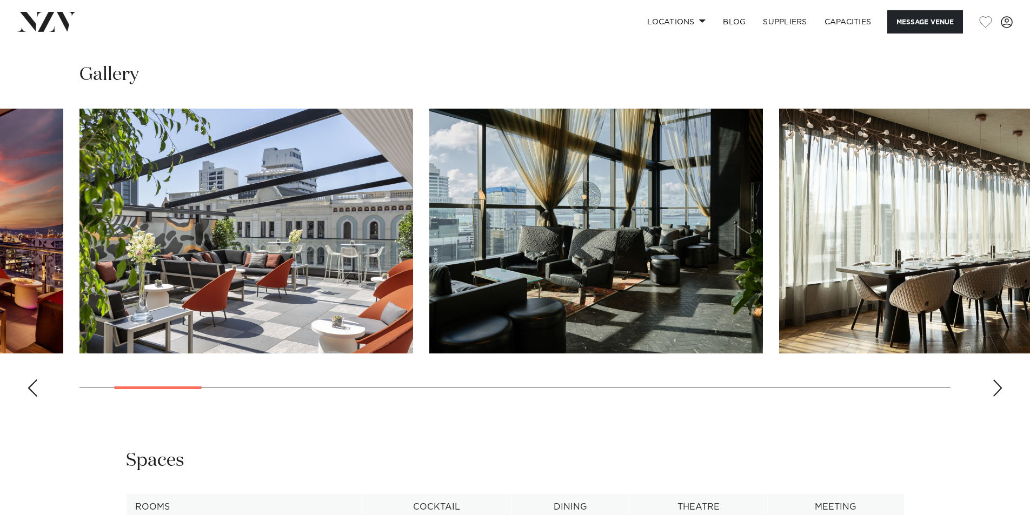
click at [995, 388] on div "Next slide" at bounding box center [997, 387] width 11 height 17
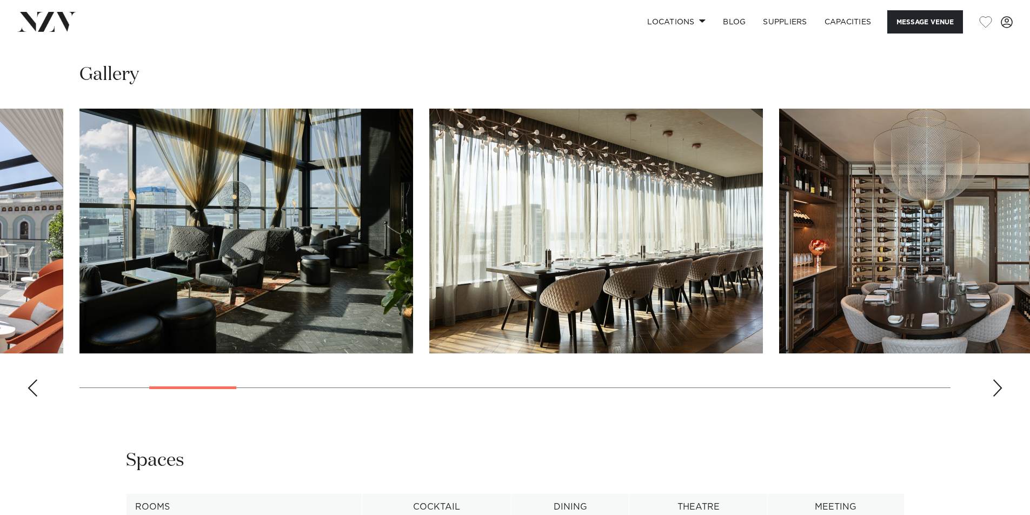
click at [995, 388] on div "Next slide" at bounding box center [997, 387] width 11 height 17
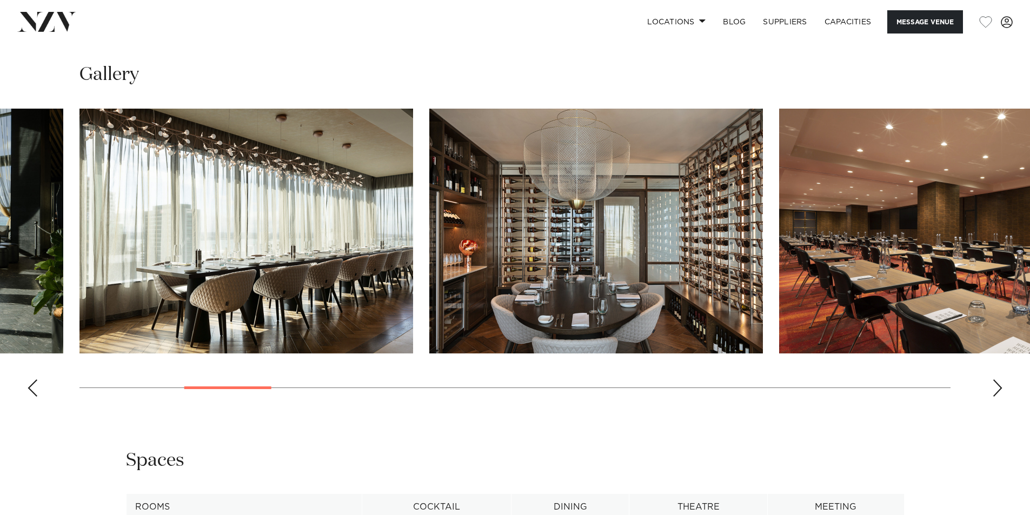
click at [995, 388] on div "Next slide" at bounding box center [997, 387] width 11 height 17
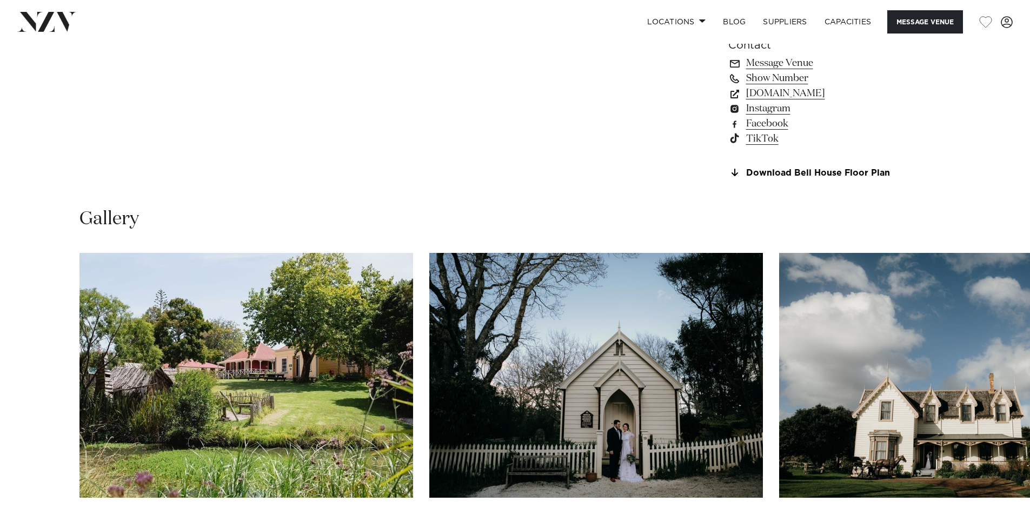
scroll to position [1081, 0]
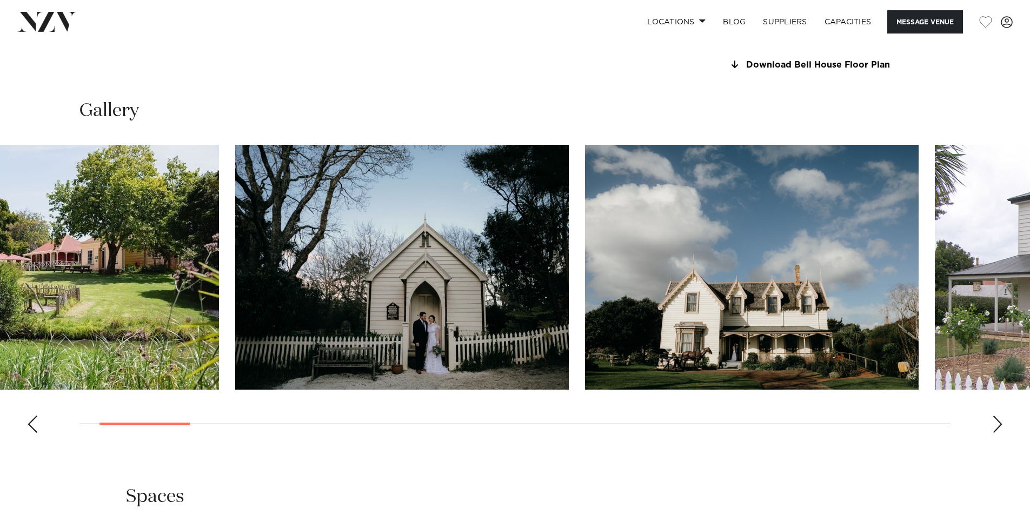
click at [442, 317] on img "2 / 24" at bounding box center [402, 267] width 334 height 245
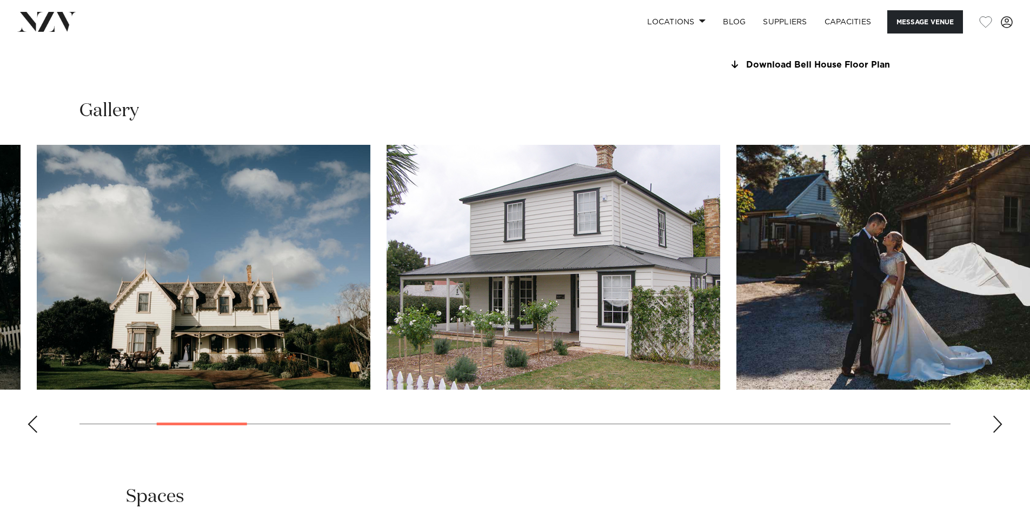
click at [0, 0] on slot at bounding box center [0, 0] width 0 height 0
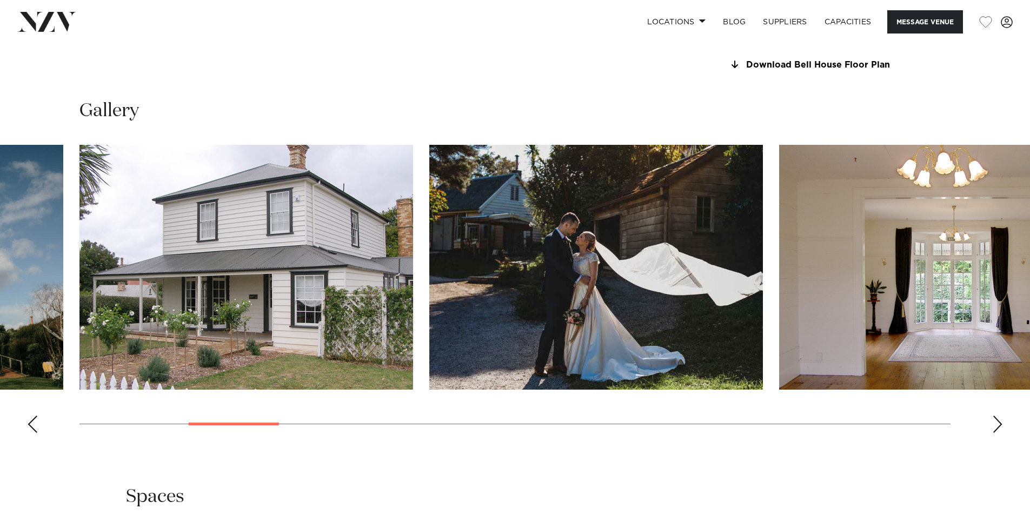
click at [1005, 424] on swiper-container at bounding box center [515, 293] width 1030 height 297
click at [1001, 424] on div "Next slide" at bounding box center [997, 424] width 11 height 17
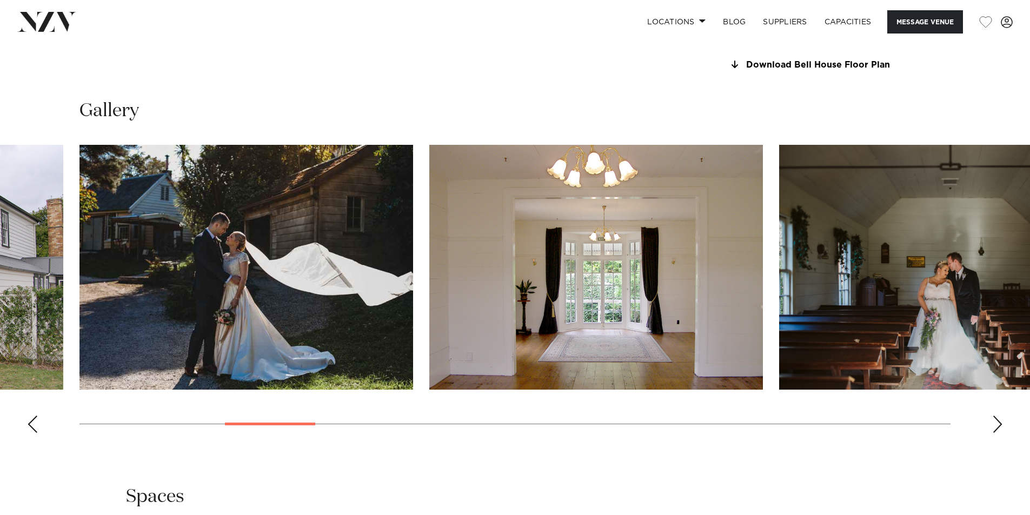
click at [1000, 424] on div "Next slide" at bounding box center [997, 424] width 11 height 17
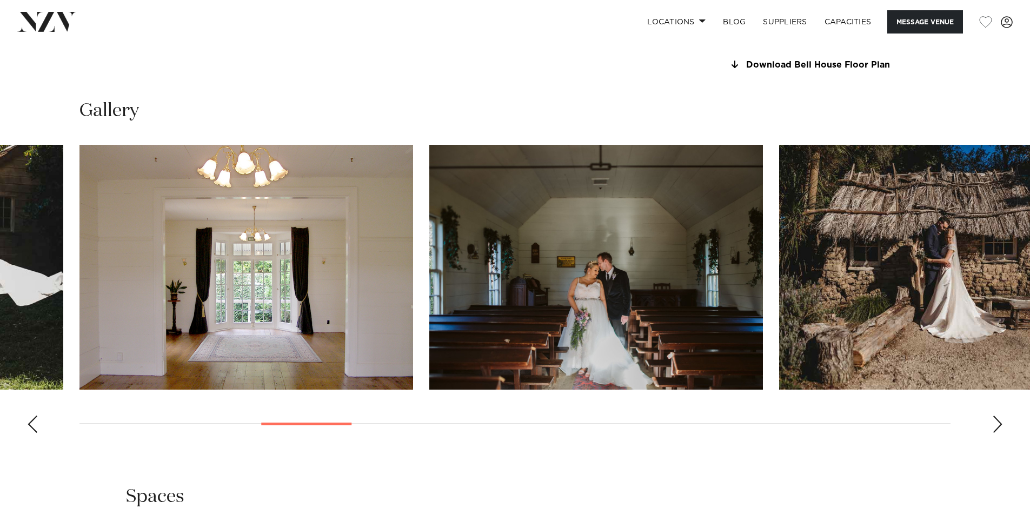
click at [1000, 424] on div "Next slide" at bounding box center [997, 424] width 11 height 17
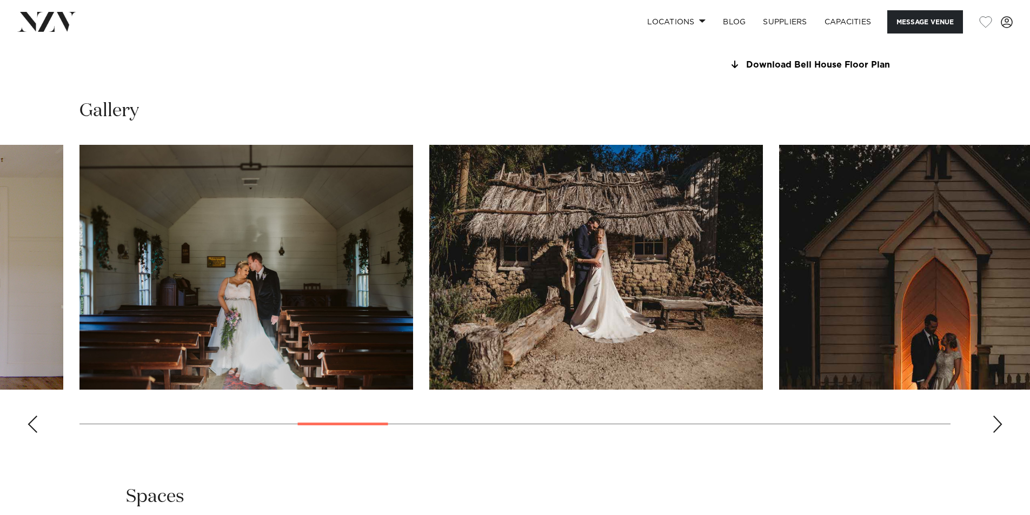
click at [1000, 424] on div "Next slide" at bounding box center [997, 424] width 11 height 17
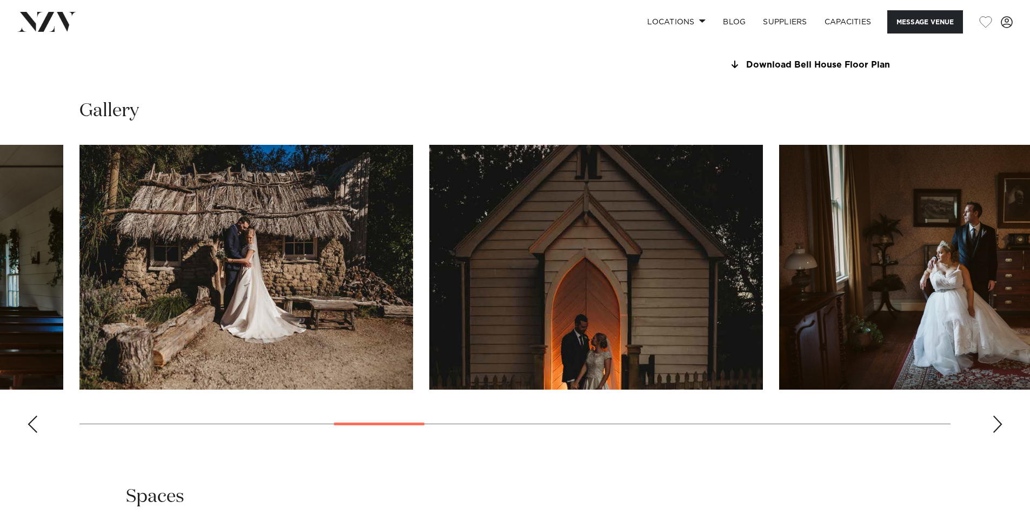
click at [1000, 424] on div "Next slide" at bounding box center [997, 424] width 11 height 17
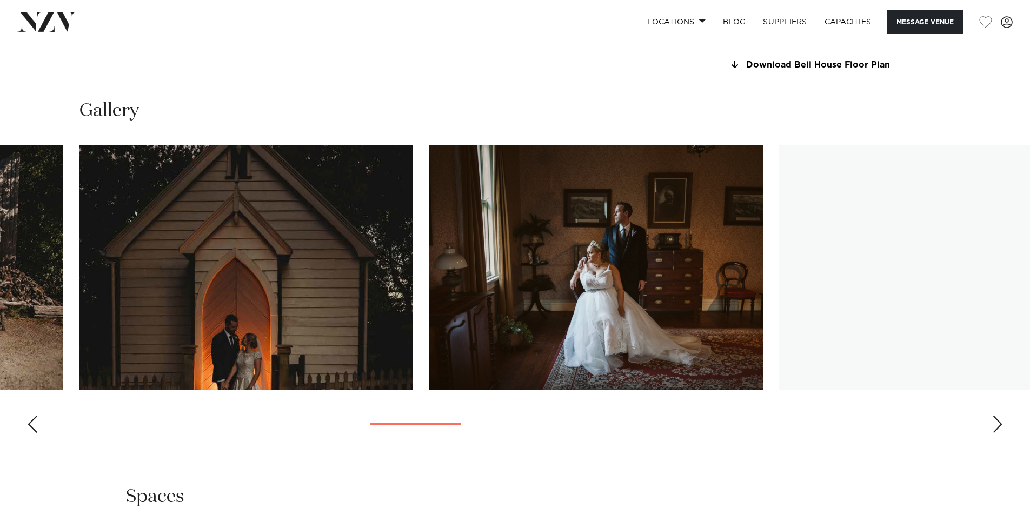
click at [1000, 424] on div "Next slide" at bounding box center [997, 424] width 11 height 17
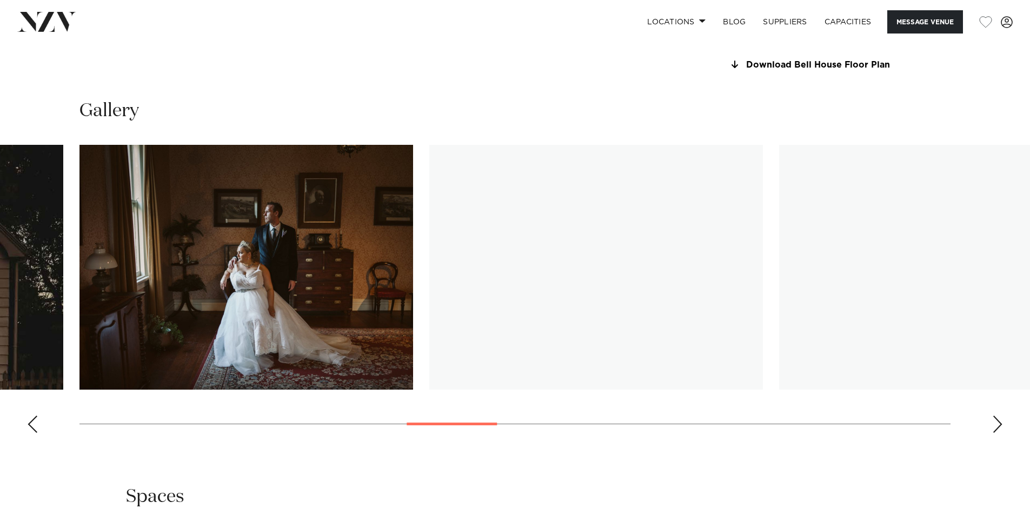
click at [1000, 424] on div "Next slide" at bounding box center [997, 424] width 11 height 17
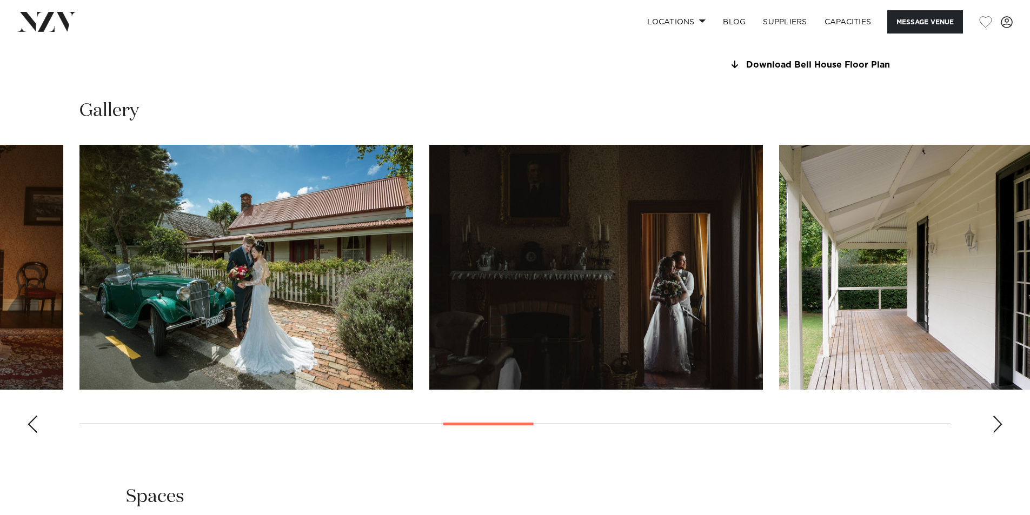
click at [1000, 424] on div "Next slide" at bounding box center [997, 424] width 11 height 17
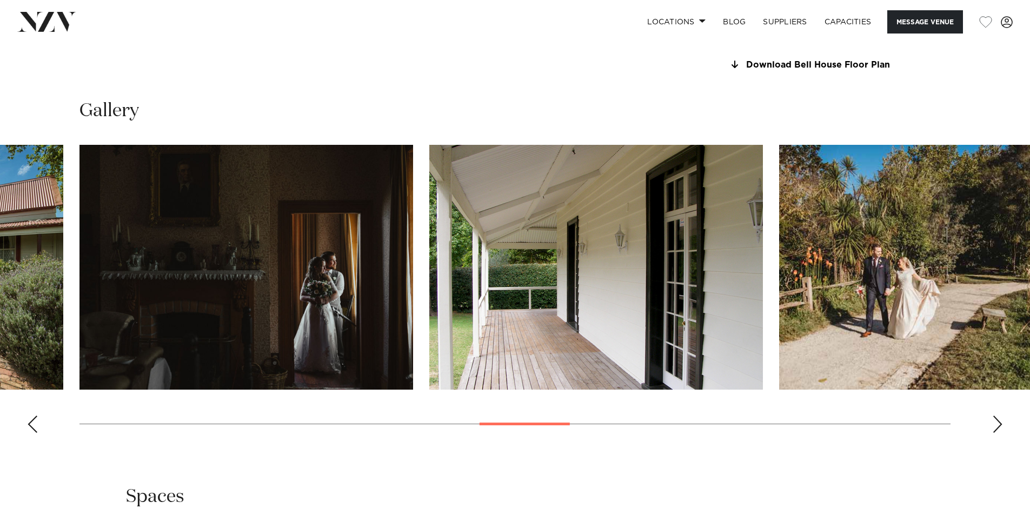
click at [1000, 424] on div "Next slide" at bounding box center [997, 424] width 11 height 17
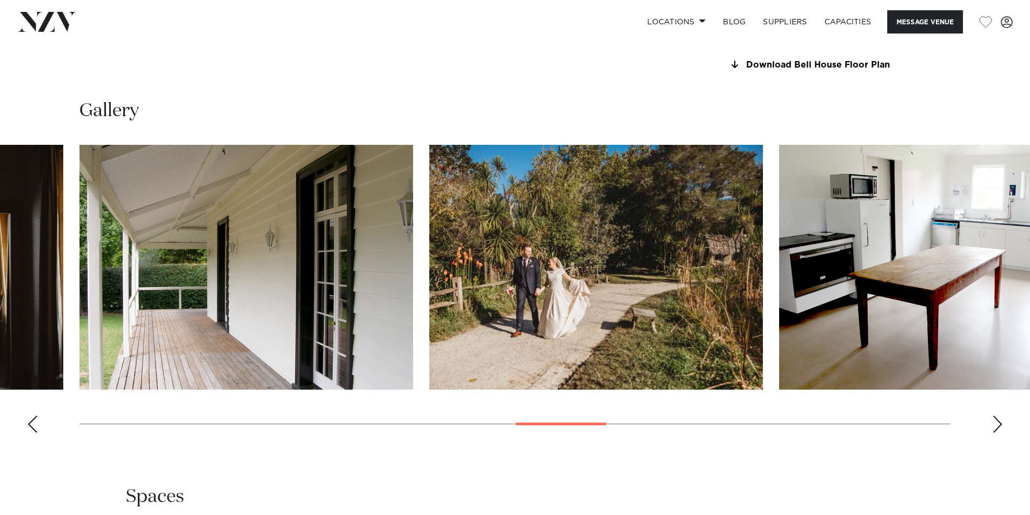
click at [1000, 424] on div "Next slide" at bounding box center [997, 424] width 11 height 17
